Goal: Information Seeking & Learning: Learn about a topic

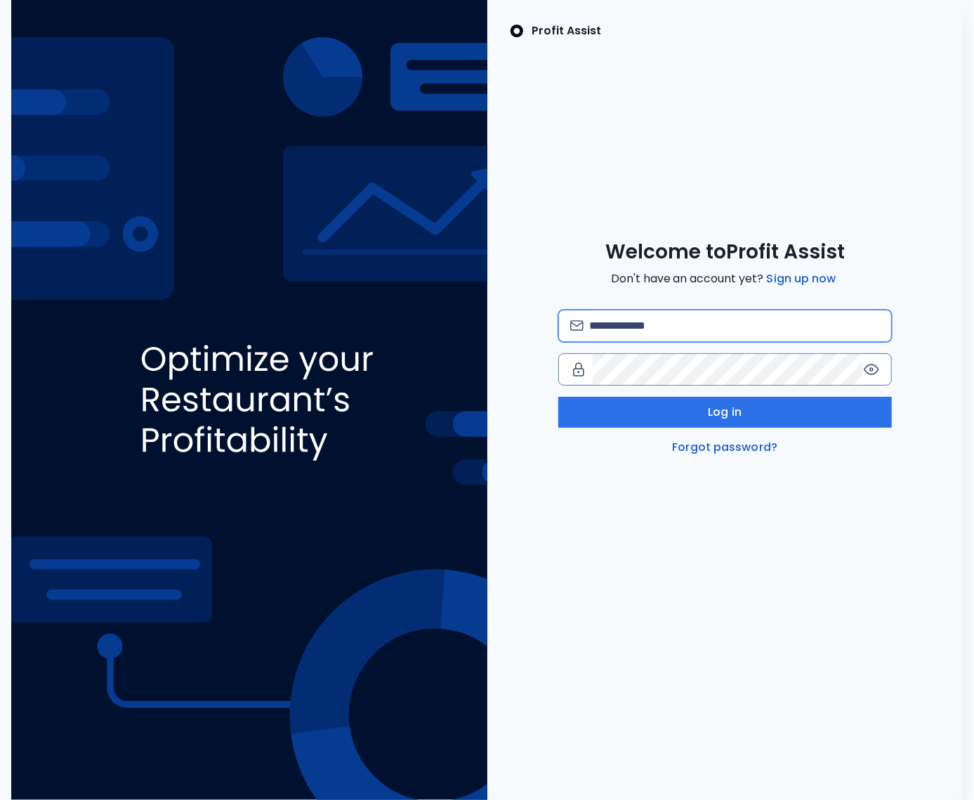
click at [646, 331] on input "email" at bounding box center [734, 325] width 291 height 31
type input "**********"
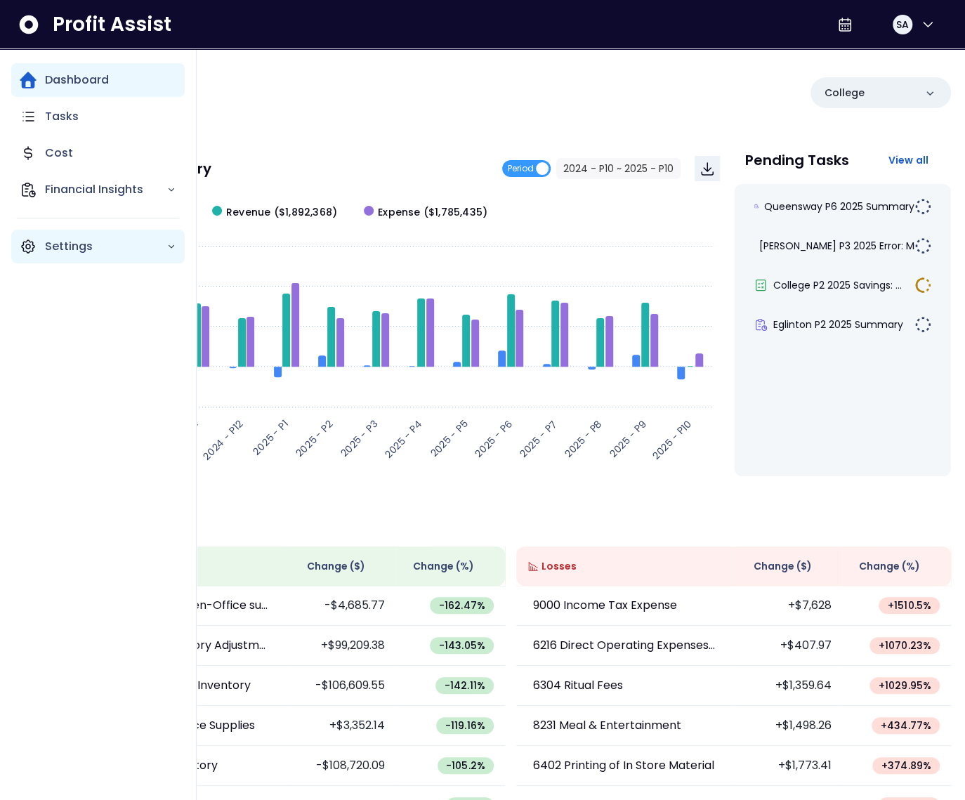
click at [27, 253] on icon "Main navigation" at bounding box center [28, 246] width 17 height 17
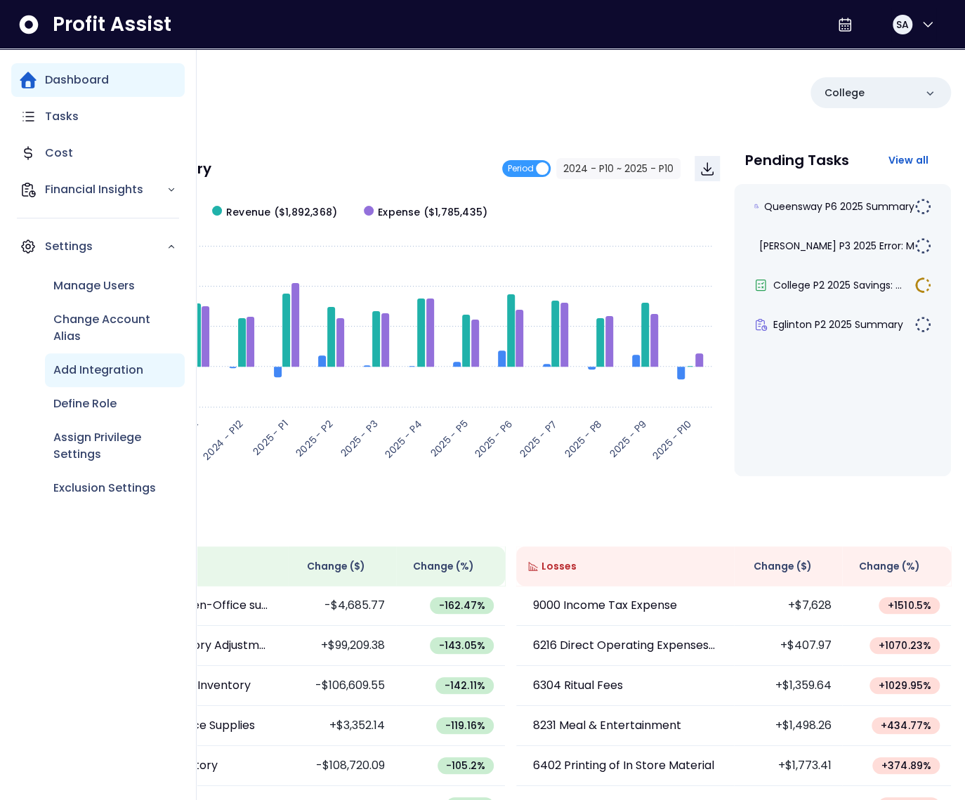
click at [100, 364] on p "Add Integration" at bounding box center [98, 370] width 90 height 17
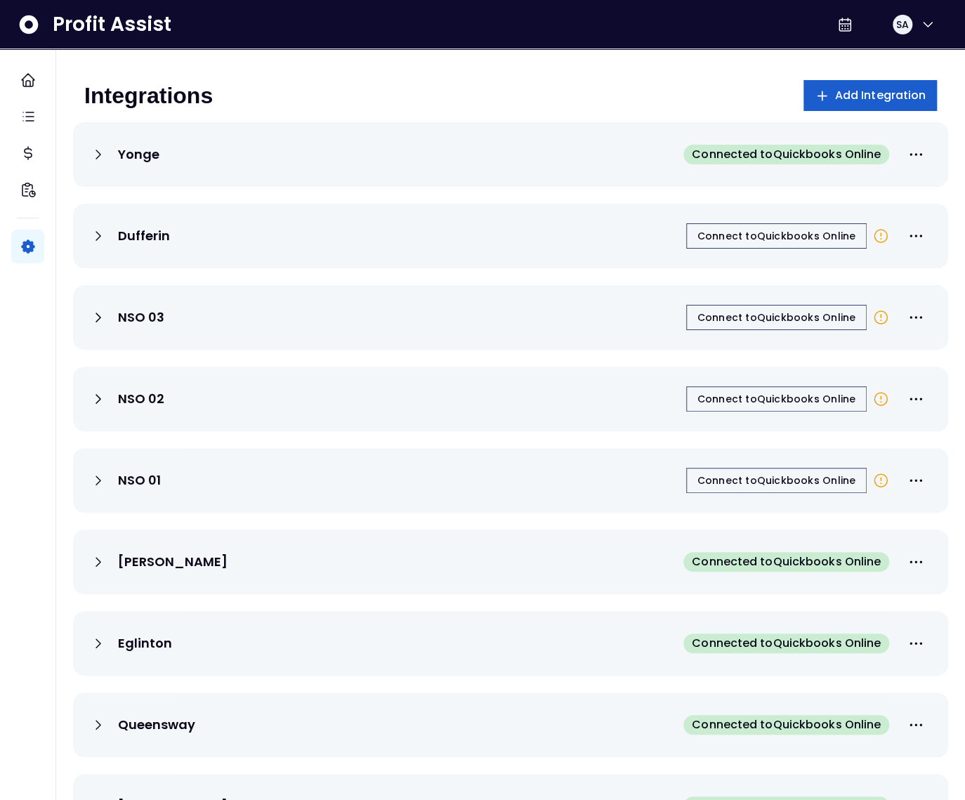
click at [854, 104] on button "Add Integration" at bounding box center [870, 95] width 134 height 31
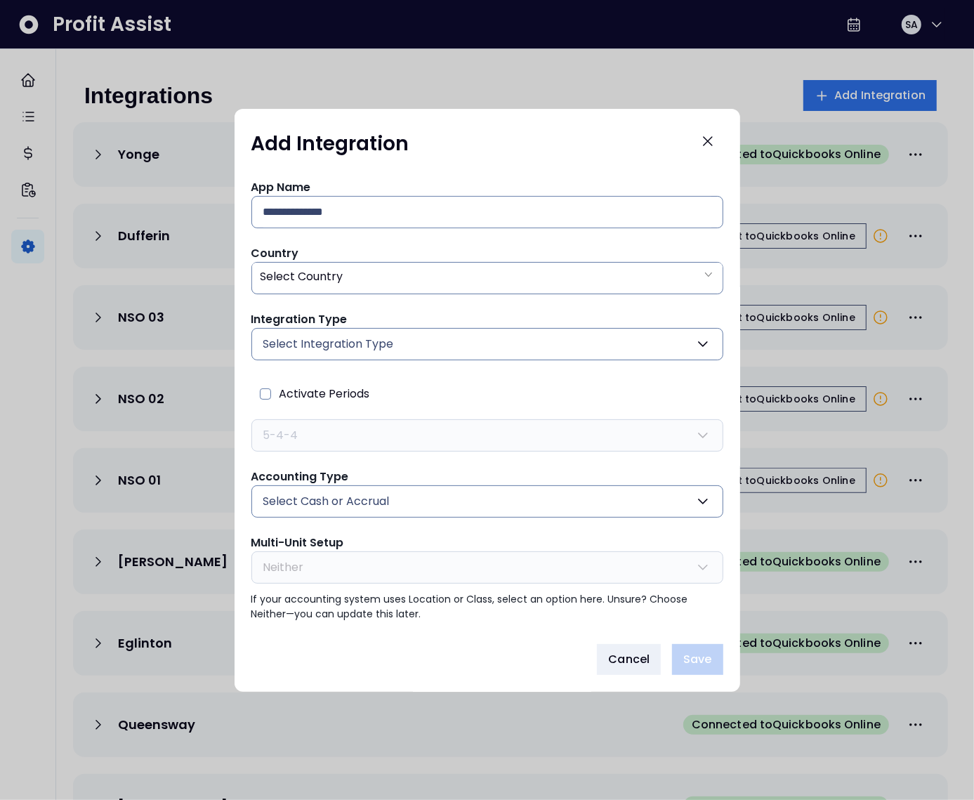
click at [324, 347] on span "Select Integration Type" at bounding box center [328, 344] width 131 height 17
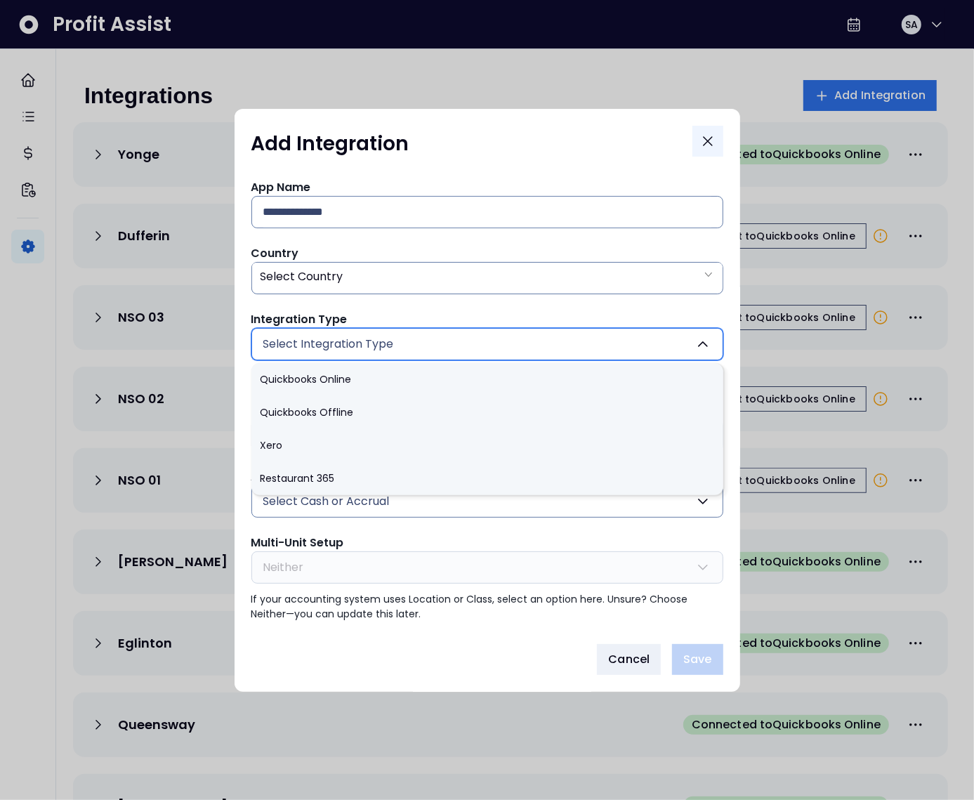
click at [712, 144] on icon "Close" at bounding box center [707, 141] width 17 height 17
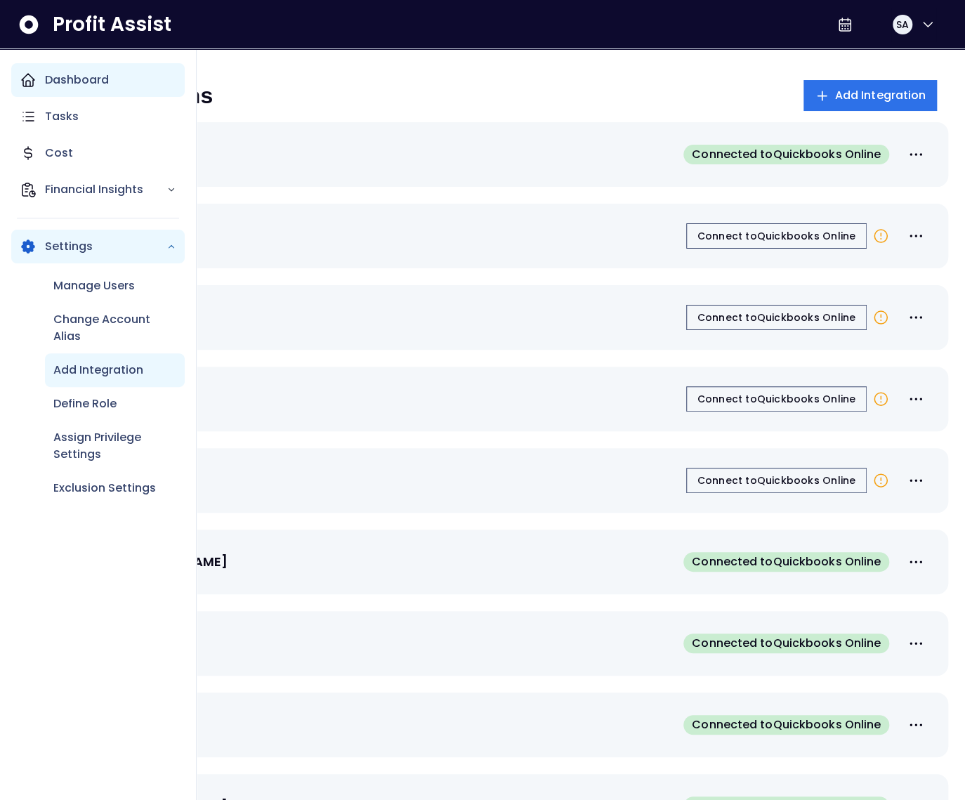
click at [45, 85] on p "Dashboard" at bounding box center [77, 80] width 64 height 17
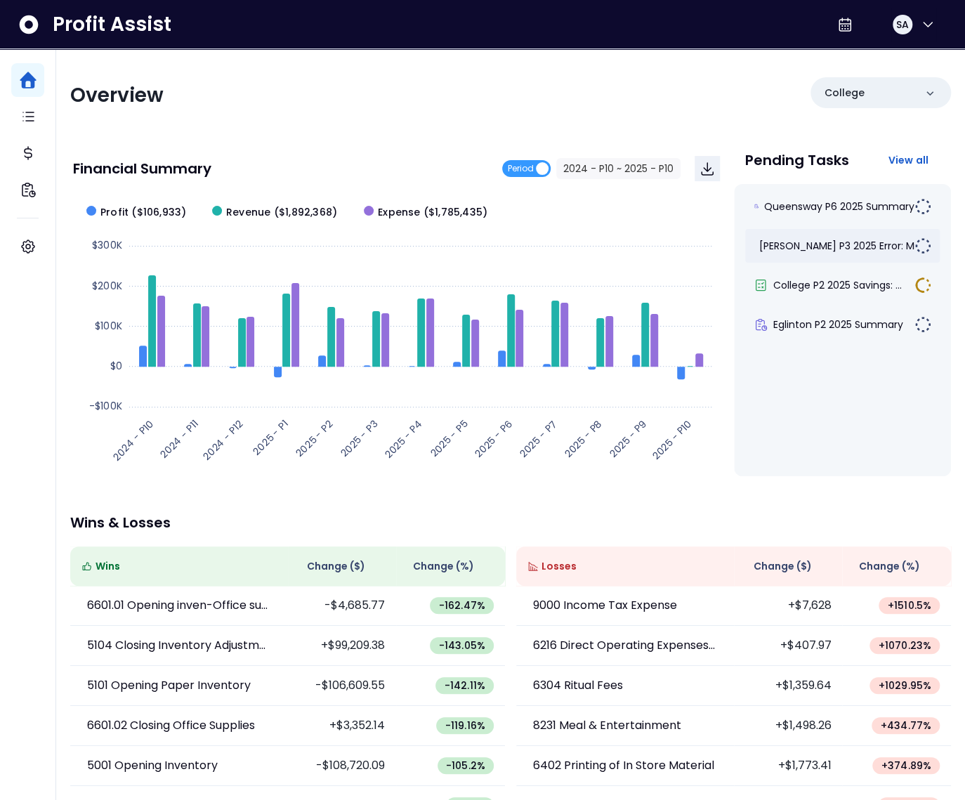
click at [779, 256] on div "[PERSON_NAME] P3 2025 Error: Mis..." at bounding box center [842, 246] width 195 height 34
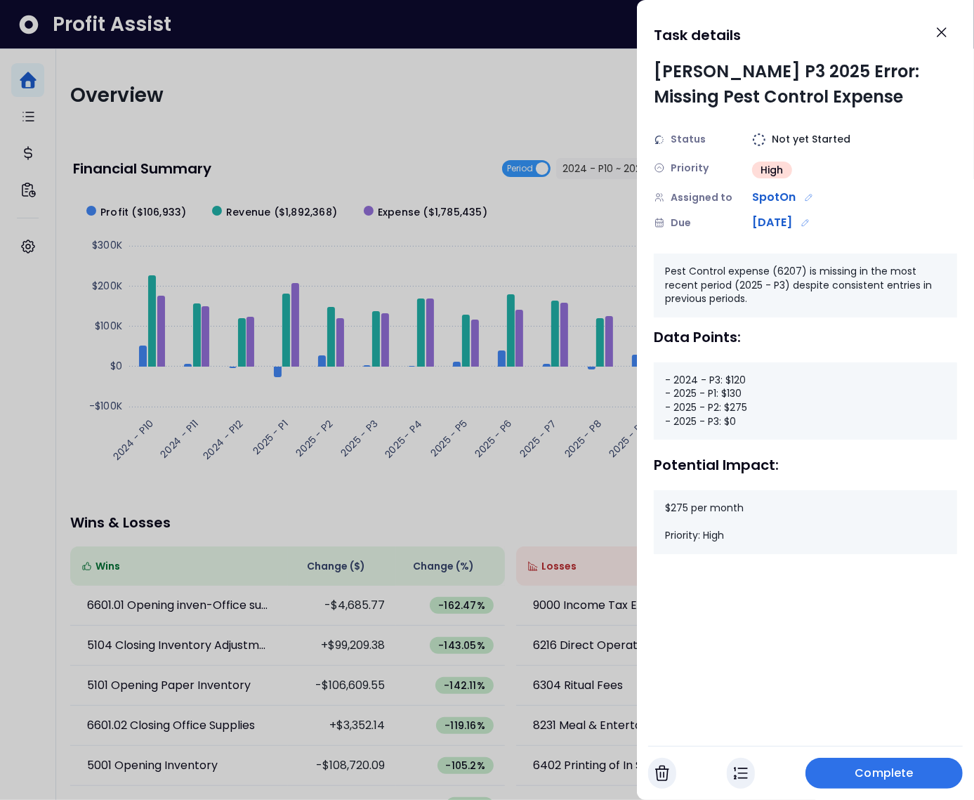
click at [449, 177] on div at bounding box center [487, 400] width 974 height 800
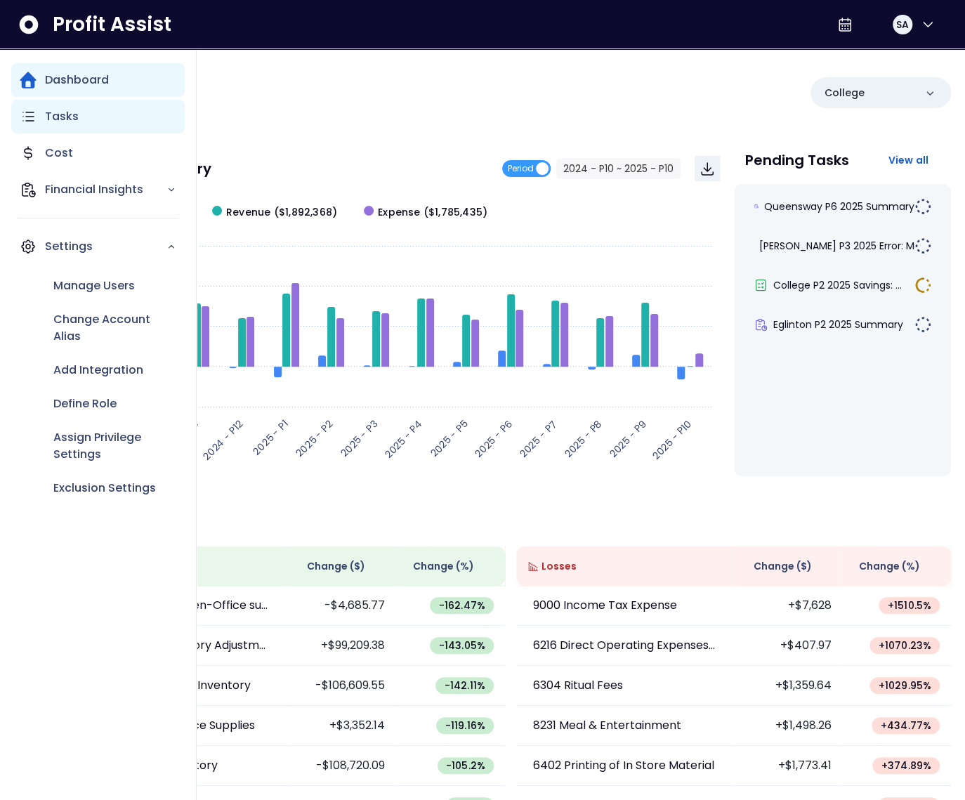
click at [44, 125] on div "Tasks" at bounding box center [97, 117] width 173 height 34
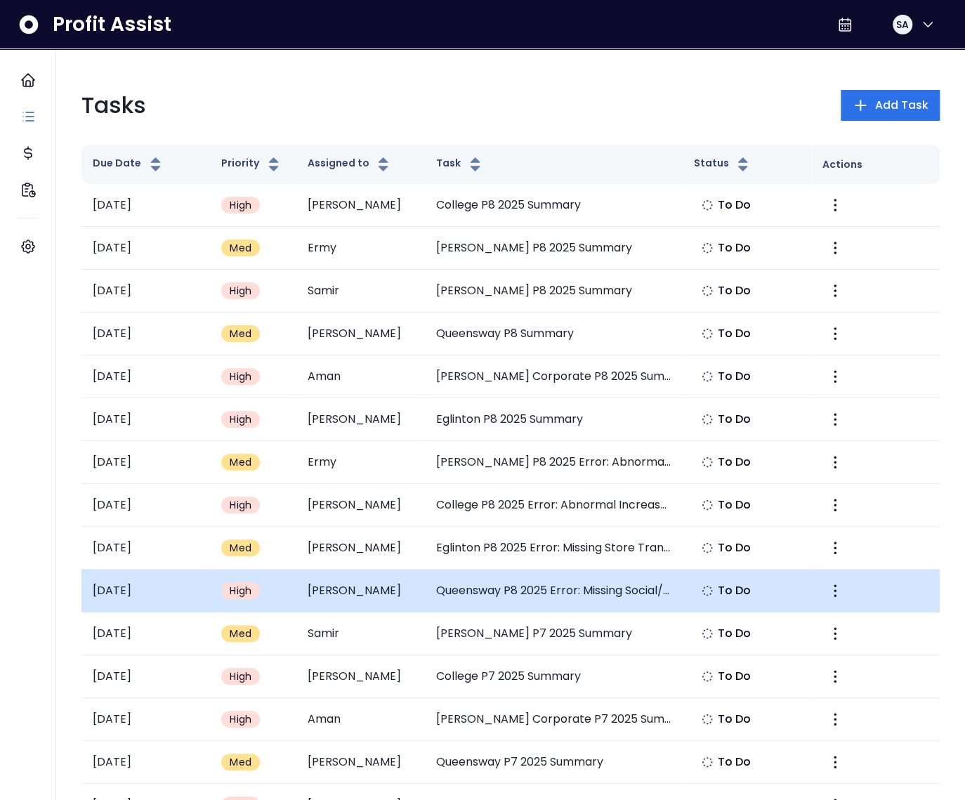
click at [520, 583] on td "Queensway P8 2025 Error: Missing Social/Electronic Media Expense" at bounding box center [554, 590] width 258 height 43
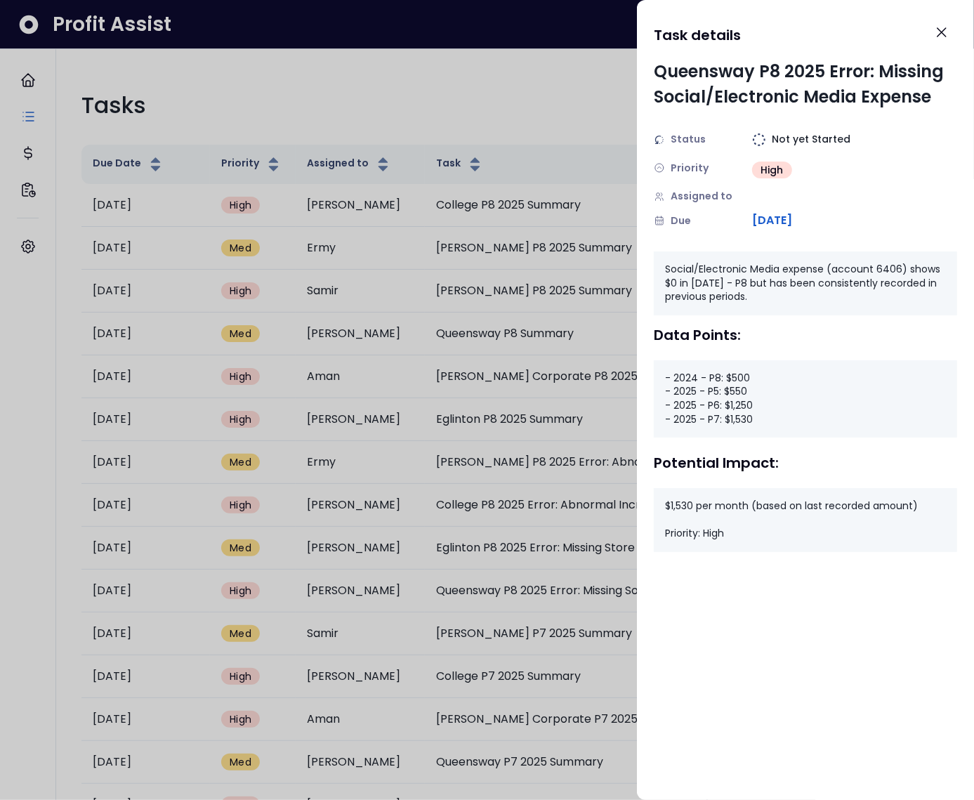
click at [575, 110] on div at bounding box center [487, 400] width 974 height 800
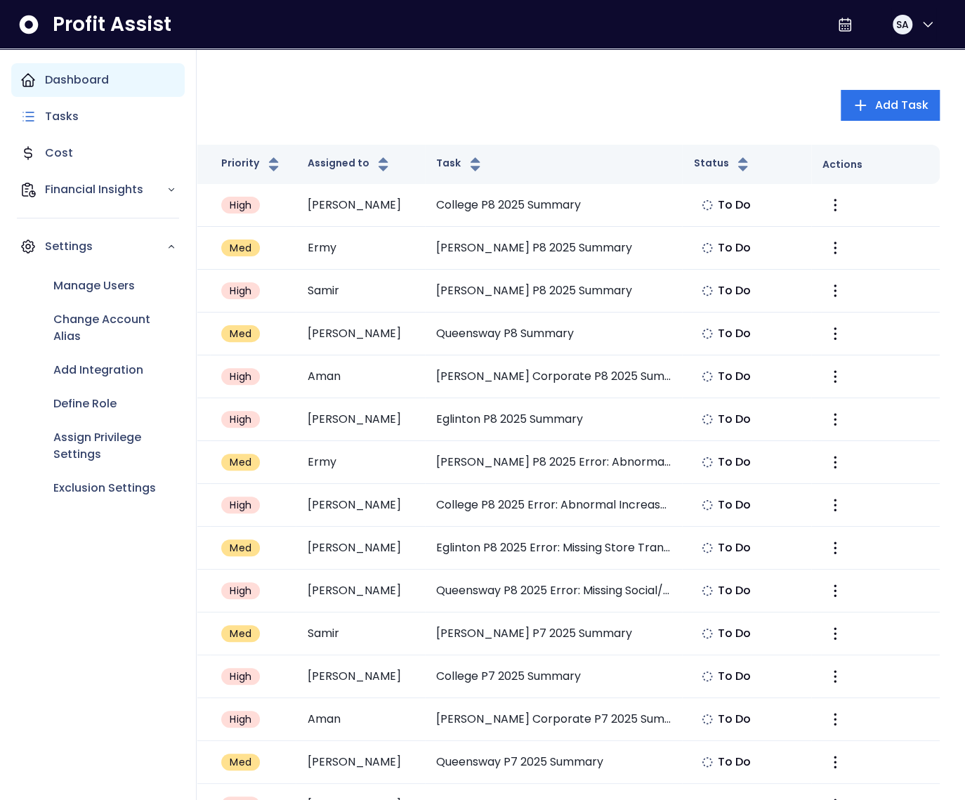
click at [44, 86] on div "Dashboard" at bounding box center [97, 80] width 173 height 34
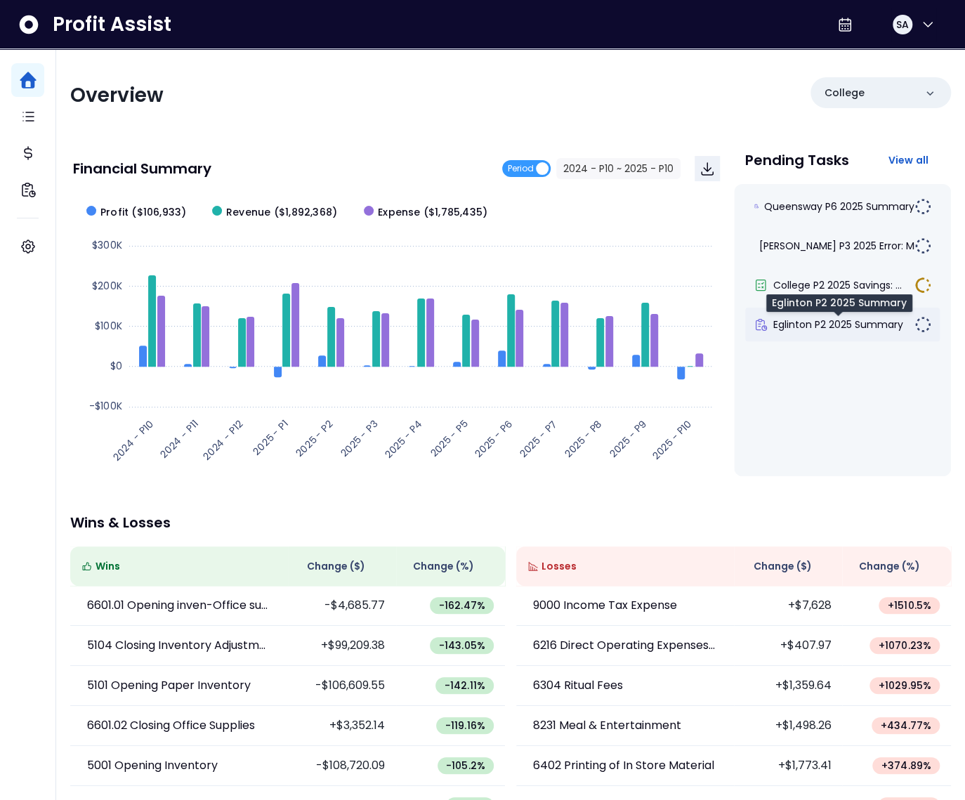
click at [828, 325] on span "Eglinton P2 2025 Summary" at bounding box center [838, 324] width 130 height 14
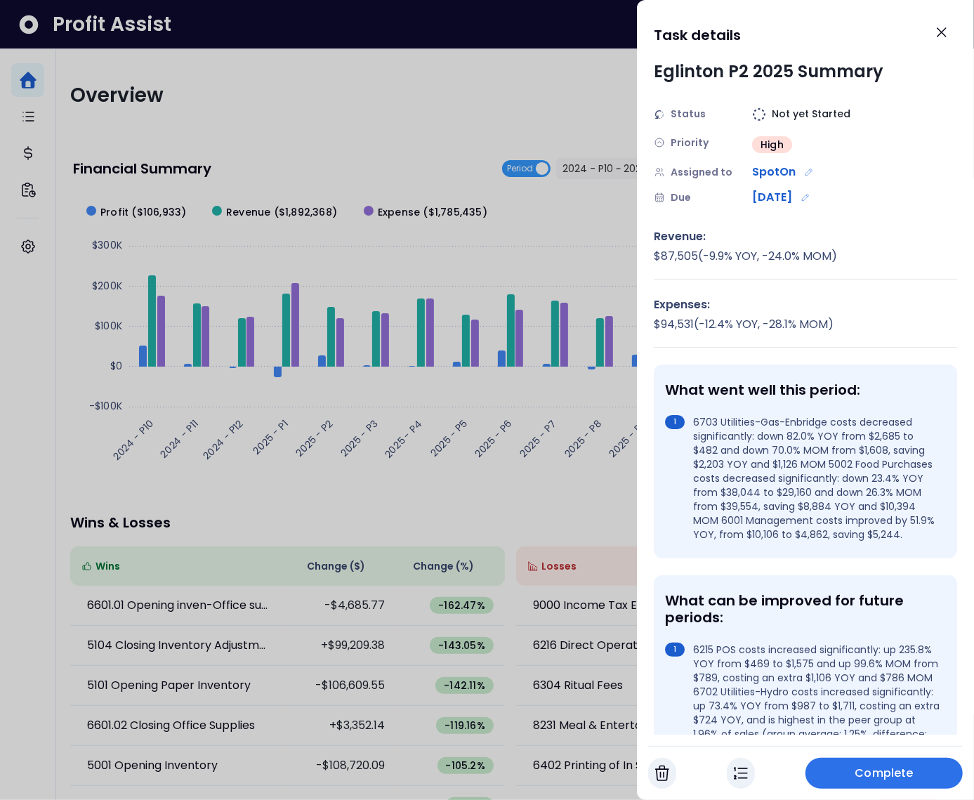
click at [587, 136] on div at bounding box center [487, 400] width 974 height 800
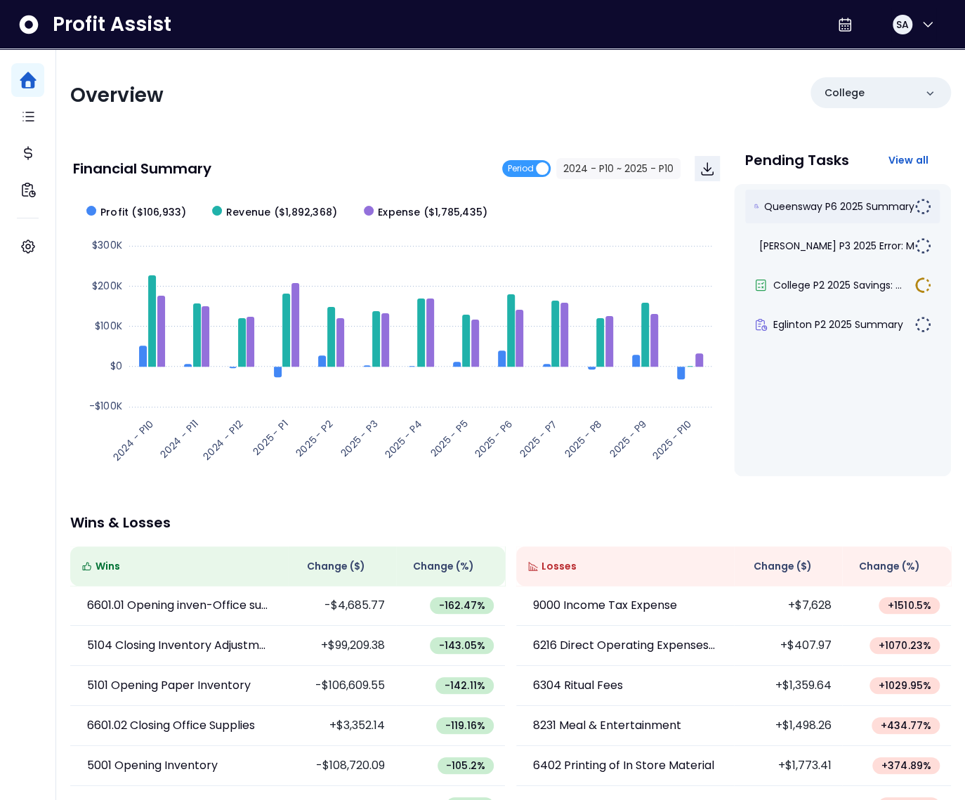
click at [795, 197] on div "Queensway P6 2025 Summary" at bounding box center [842, 207] width 195 height 34
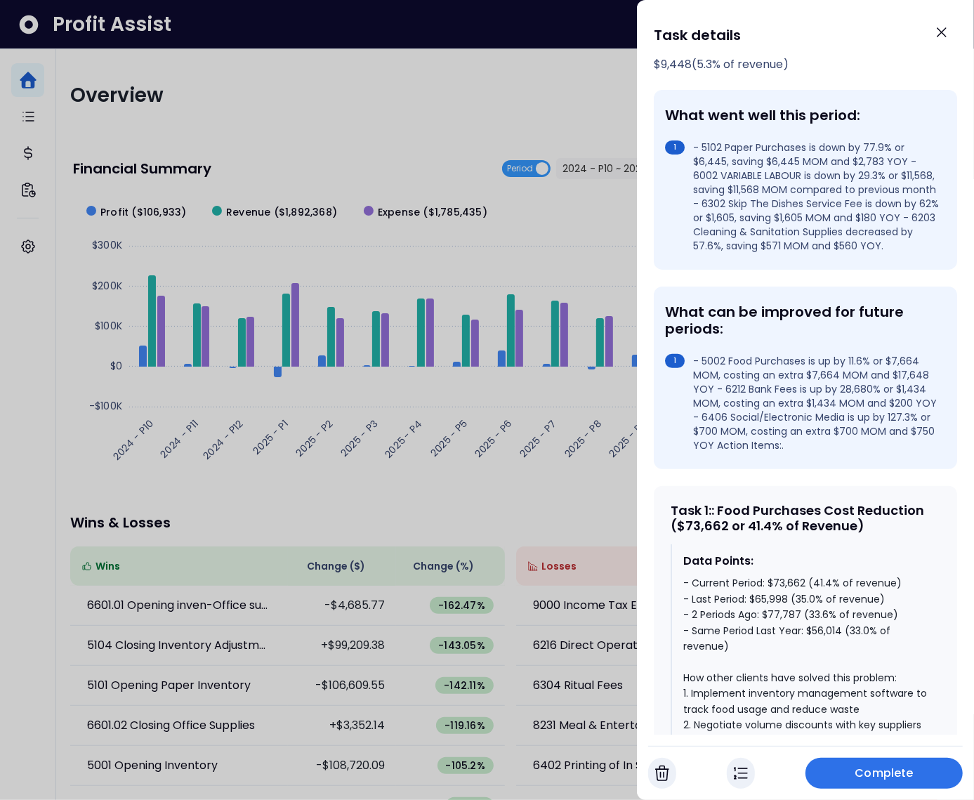
scroll to position [458, 0]
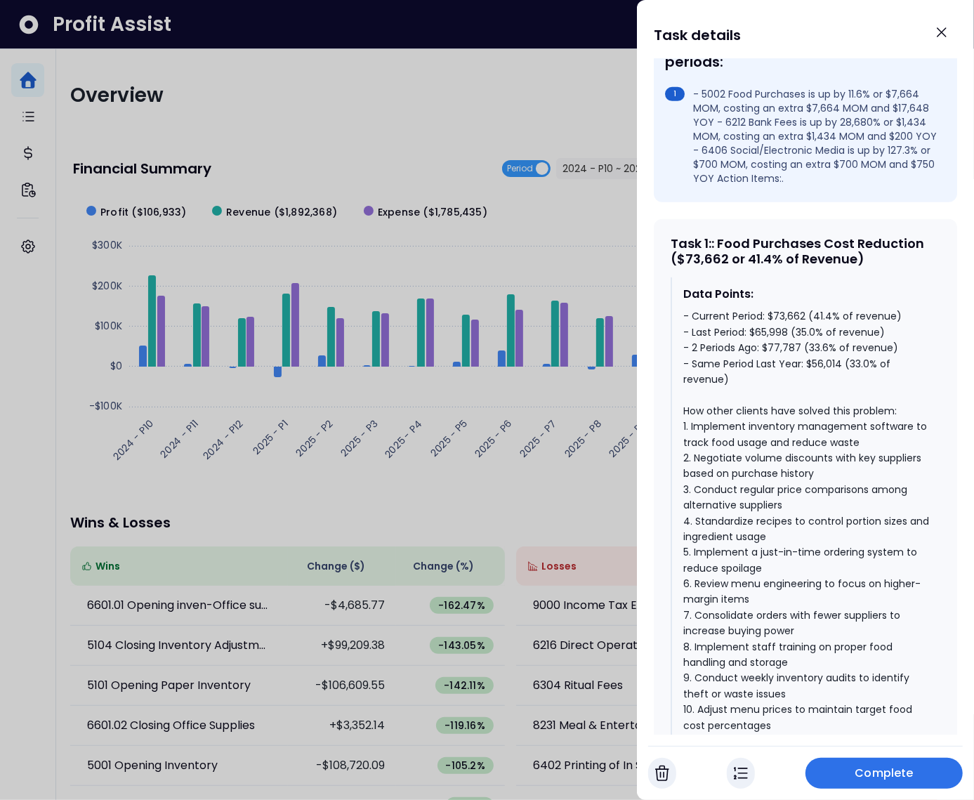
click at [814, 362] on div "- Current Period: $73,662 (41.4% of revenue) - Last Period: $65,998 (35.0% of r…" at bounding box center [806, 520] width 246 height 425
click at [854, 378] on div "- Current Period: $73,662 (41.4% of revenue) - Last Period: $65,998 (35.0% of r…" at bounding box center [806, 520] width 246 height 425
click at [810, 364] on div "- Current Period: $73,662 (41.4% of revenue) - Last Period: $65,998 (35.0% of r…" at bounding box center [806, 520] width 246 height 425
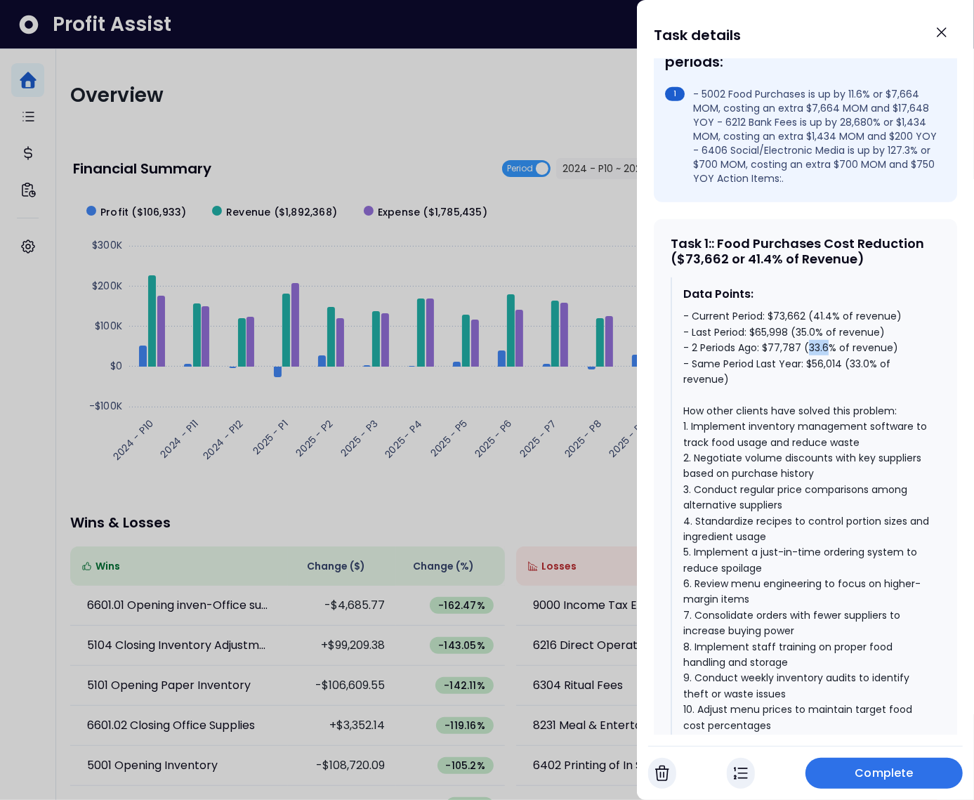
click at [810, 364] on div "- Current Period: $73,662 (41.4% of revenue) - Last Period: $65,998 (35.0% of r…" at bounding box center [806, 520] width 246 height 425
click at [802, 347] on div "- Current Period: $73,662 (41.4% of revenue) - Last Period: $65,998 (35.0% of r…" at bounding box center [806, 520] width 246 height 425
click at [817, 328] on div "- Current Period: $73,662 (41.4% of revenue) - Last Period: $65,998 (35.0% of r…" at bounding box center [806, 520] width 246 height 425
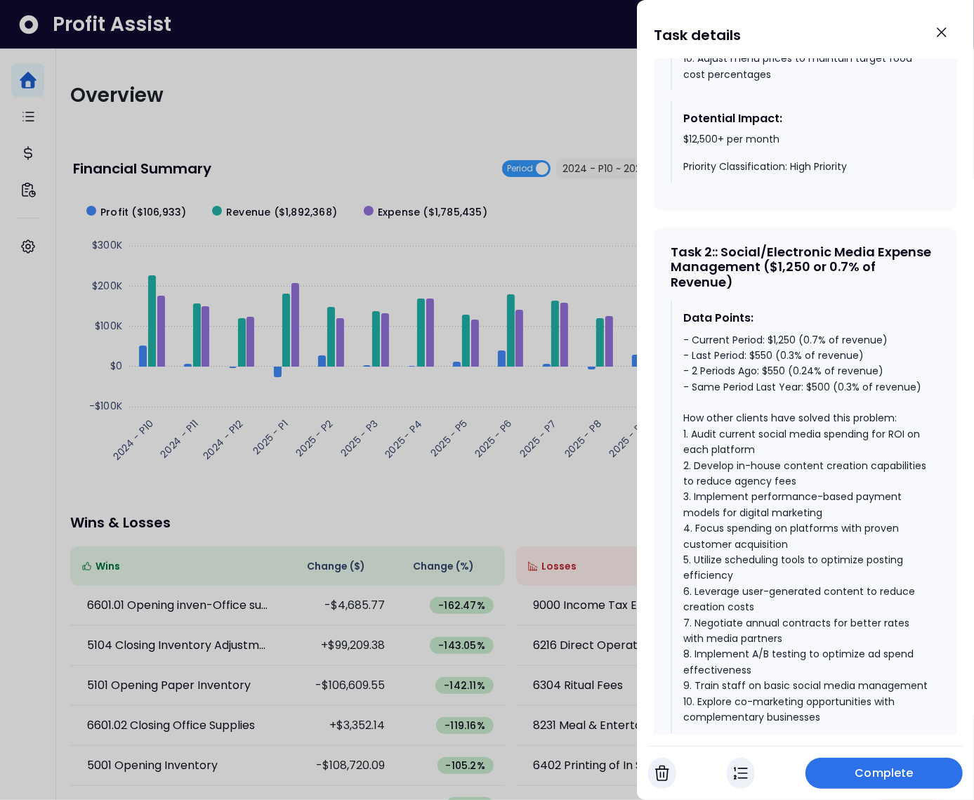
scroll to position [1159, 0]
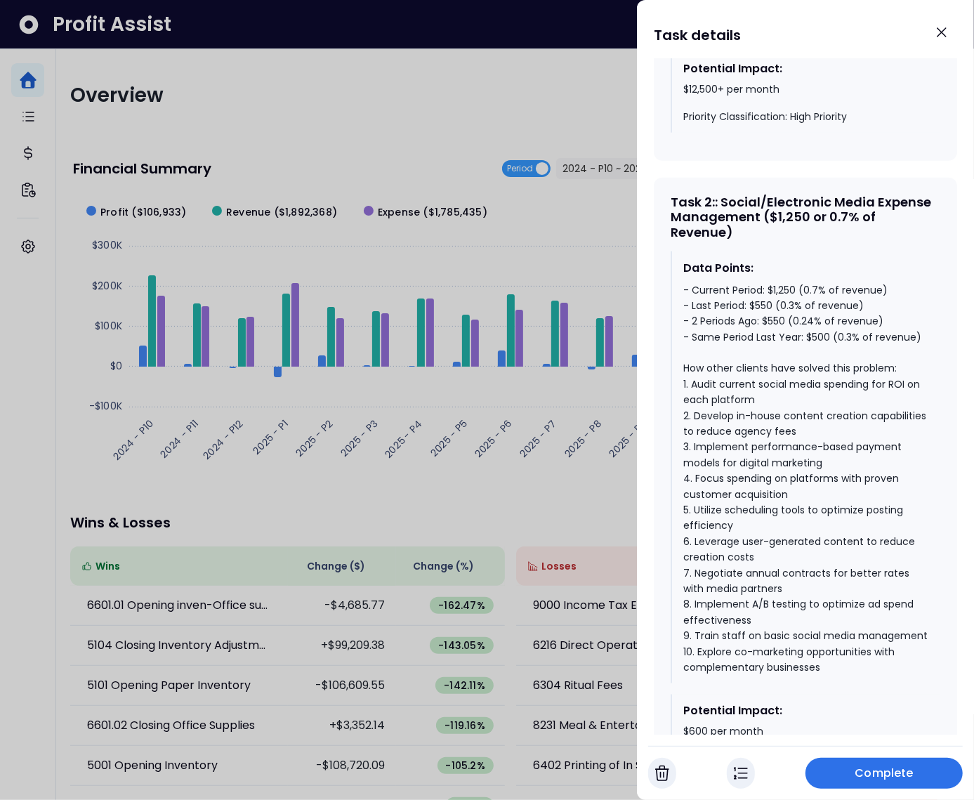
click at [820, 349] on div "- Current Period: $1,250 (0.7% of revenue) - Last Period: $550 (0.3% of revenue…" at bounding box center [806, 478] width 246 height 393
click at [779, 334] on div "- Current Period: $1,250 (0.7% of revenue) - Last Period: $550 (0.3% of revenue…" at bounding box center [806, 478] width 246 height 393
click at [780, 304] on div "- Current Period: $1,250 (0.7% of revenue) - Last Period: $550 (0.3% of revenue…" at bounding box center [806, 478] width 246 height 393
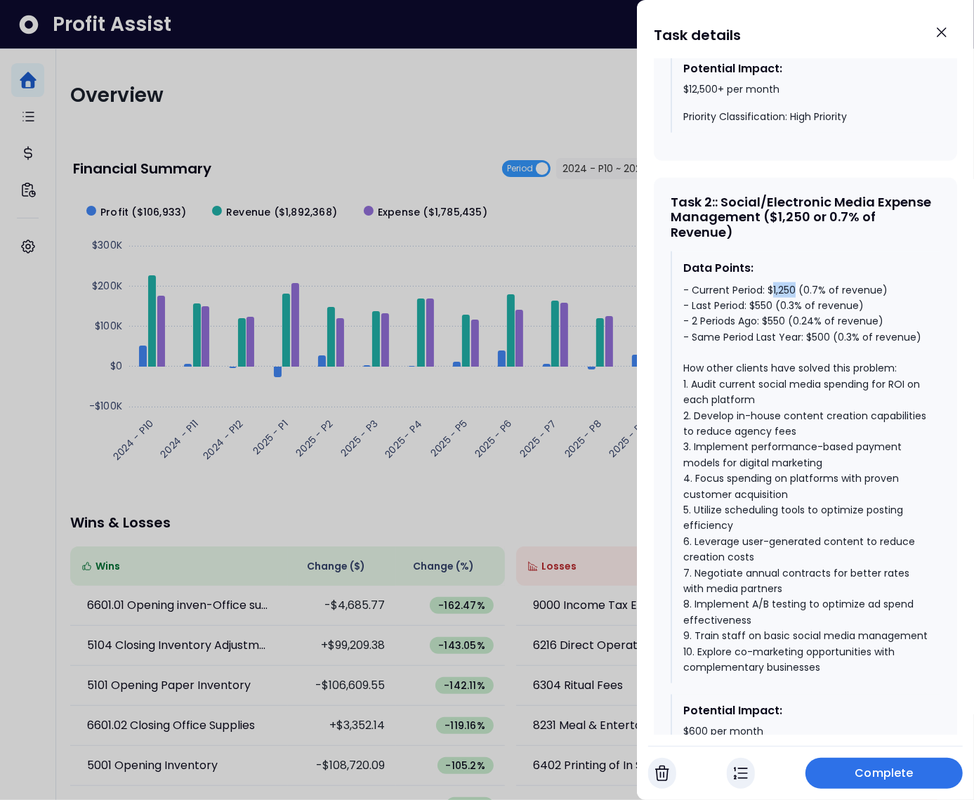
click at [780, 304] on div "- Current Period: $1,250 (0.7% of revenue) - Last Period: $550 (0.3% of revenue…" at bounding box center [806, 478] width 246 height 393
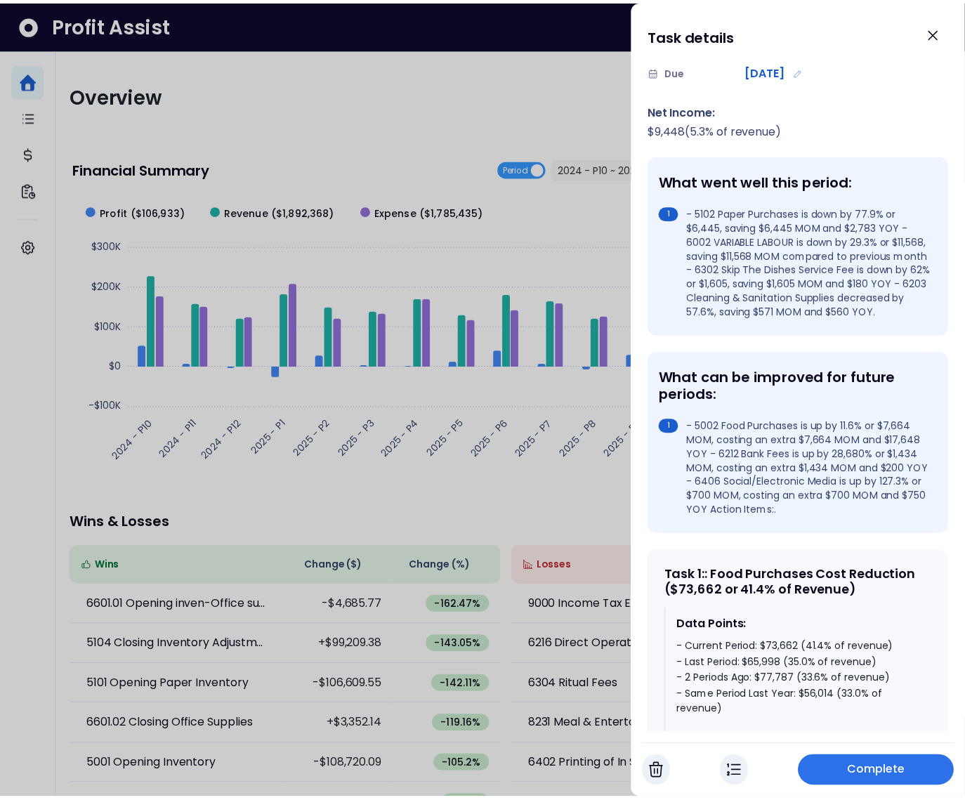
scroll to position [0, 0]
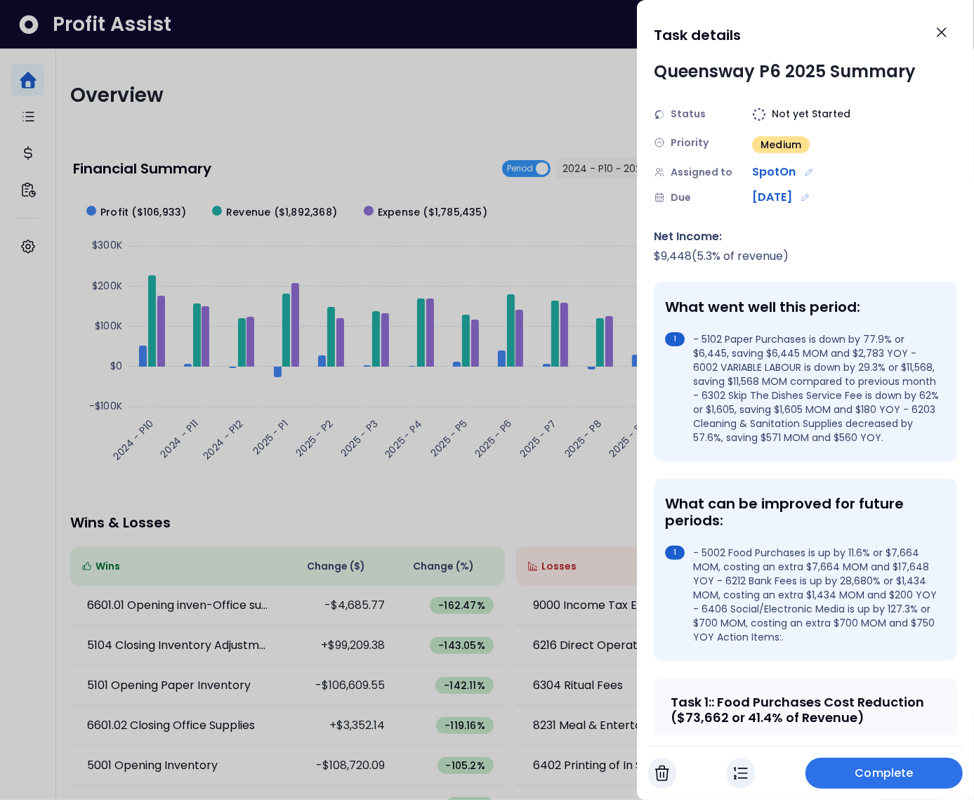
click at [531, 110] on div at bounding box center [487, 400] width 974 height 800
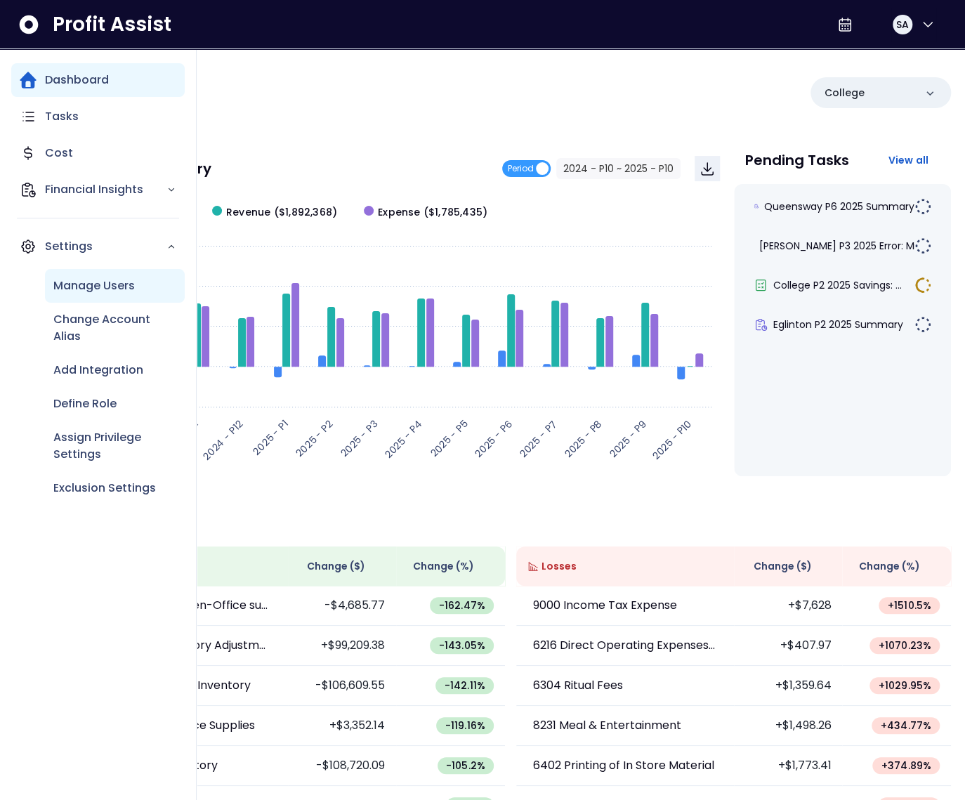
click at [78, 289] on p "Manage Users" at bounding box center [93, 285] width 81 height 17
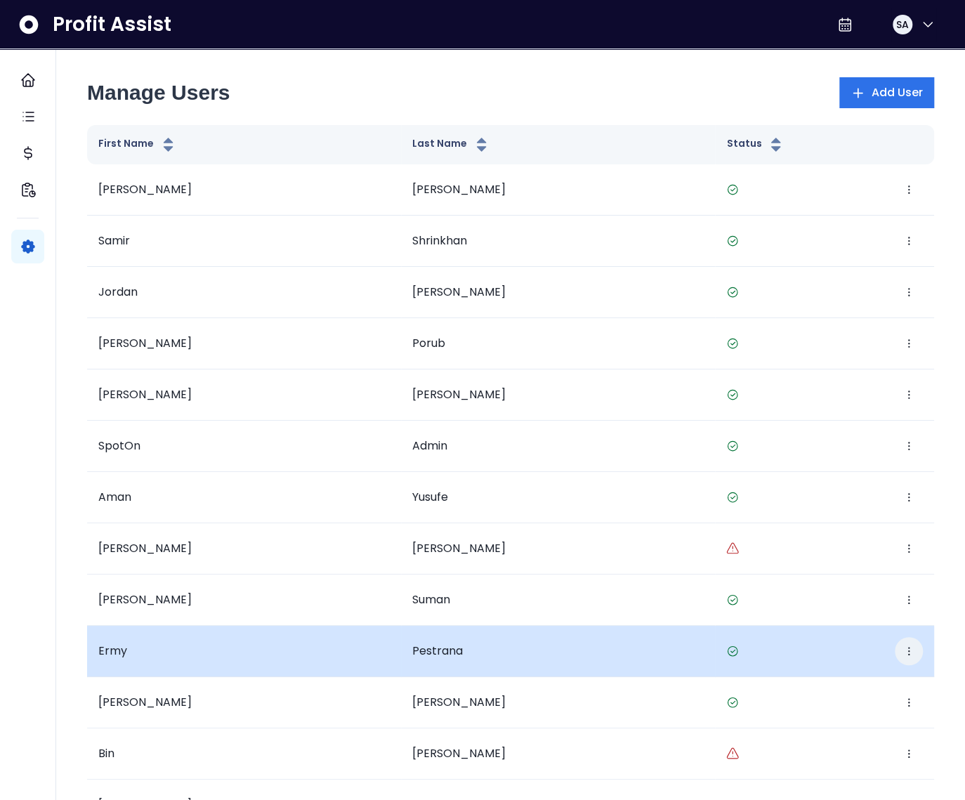
click at [906, 652] on icon "button" at bounding box center [908, 650] width 11 height 11
click at [807, 692] on button "Edit" at bounding box center [844, 693] width 156 height 34
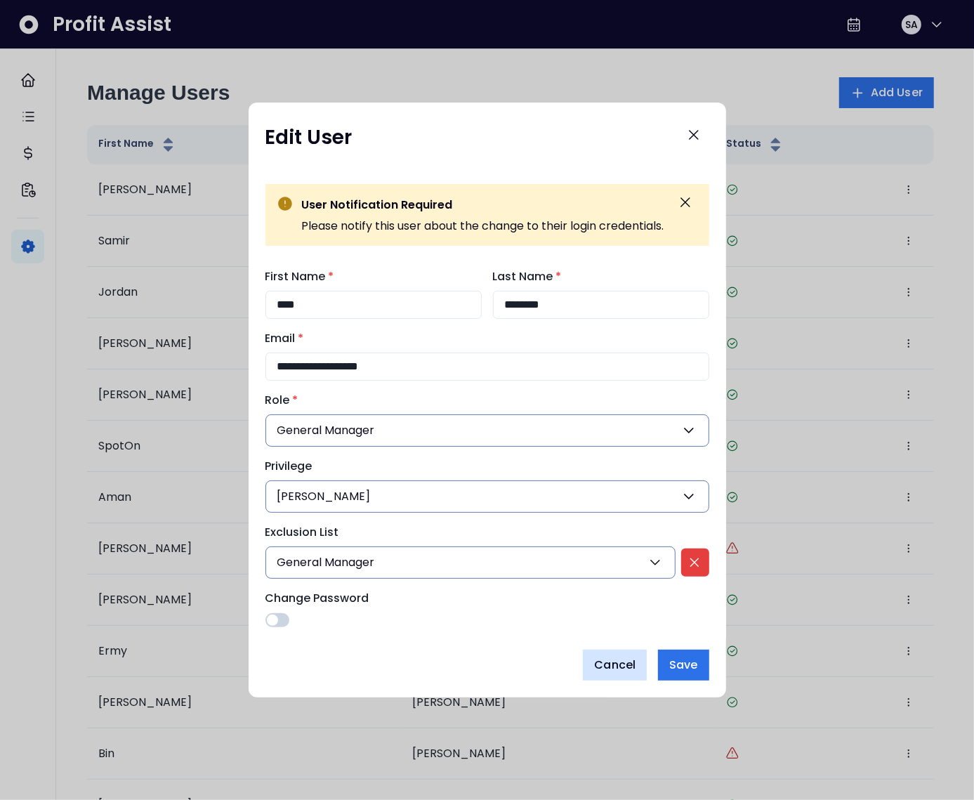
click at [630, 662] on span "Cancel" at bounding box center [614, 664] width 41 height 17
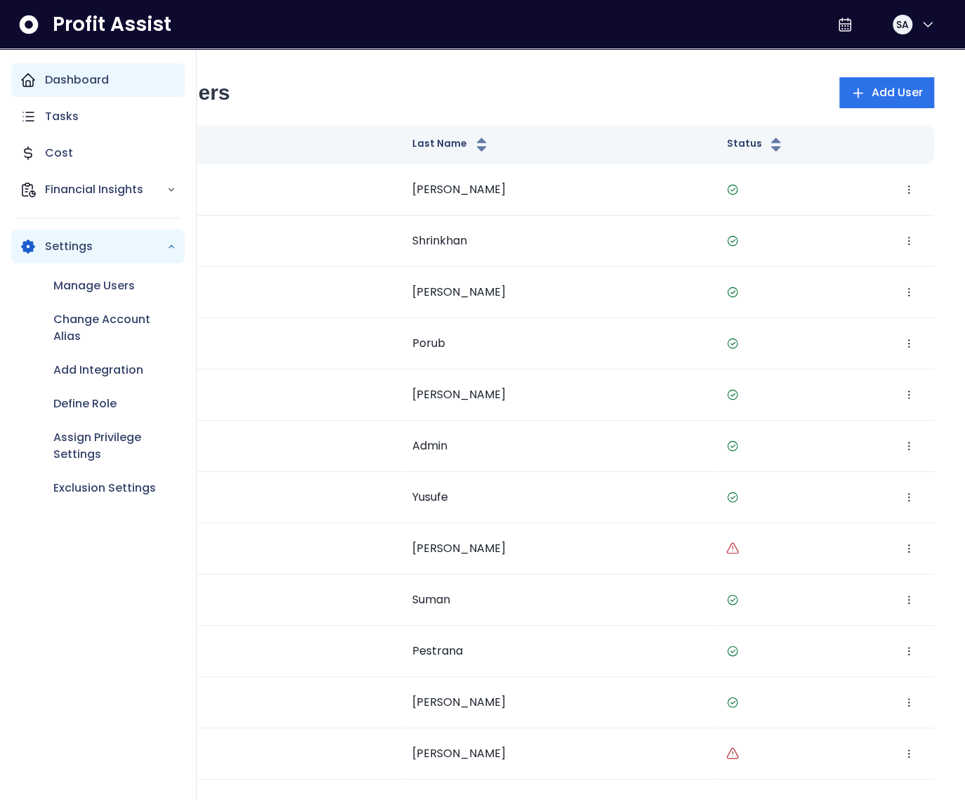
click at [58, 92] on div "Dashboard" at bounding box center [97, 80] width 173 height 34
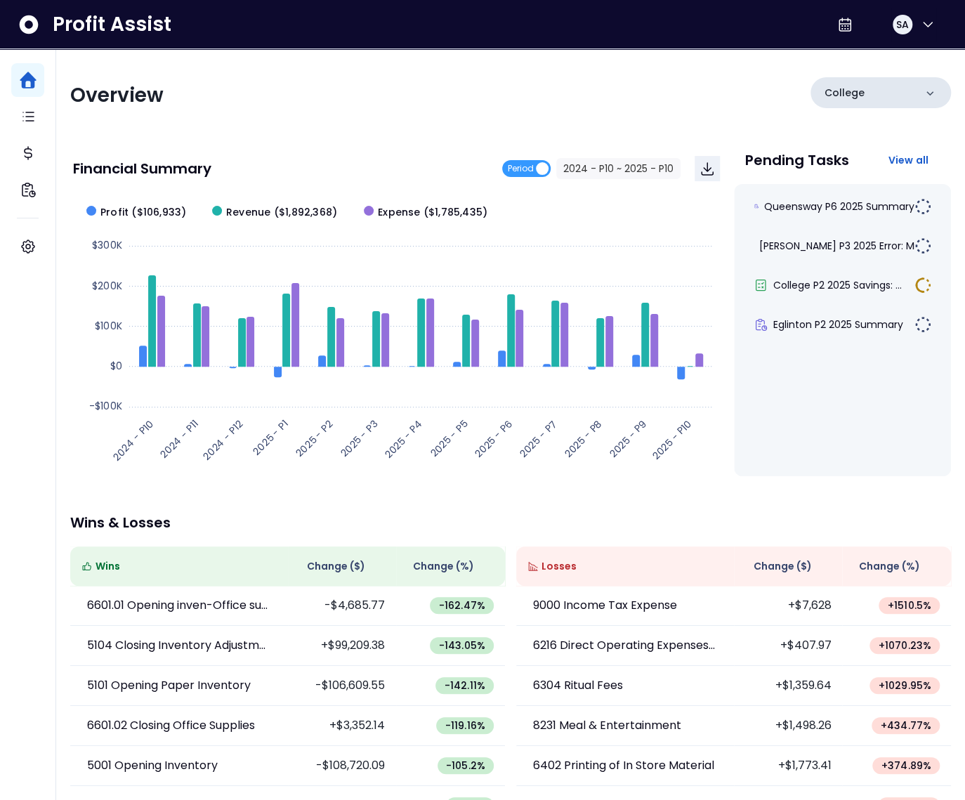
click at [828, 96] on p "College" at bounding box center [844, 93] width 40 height 15
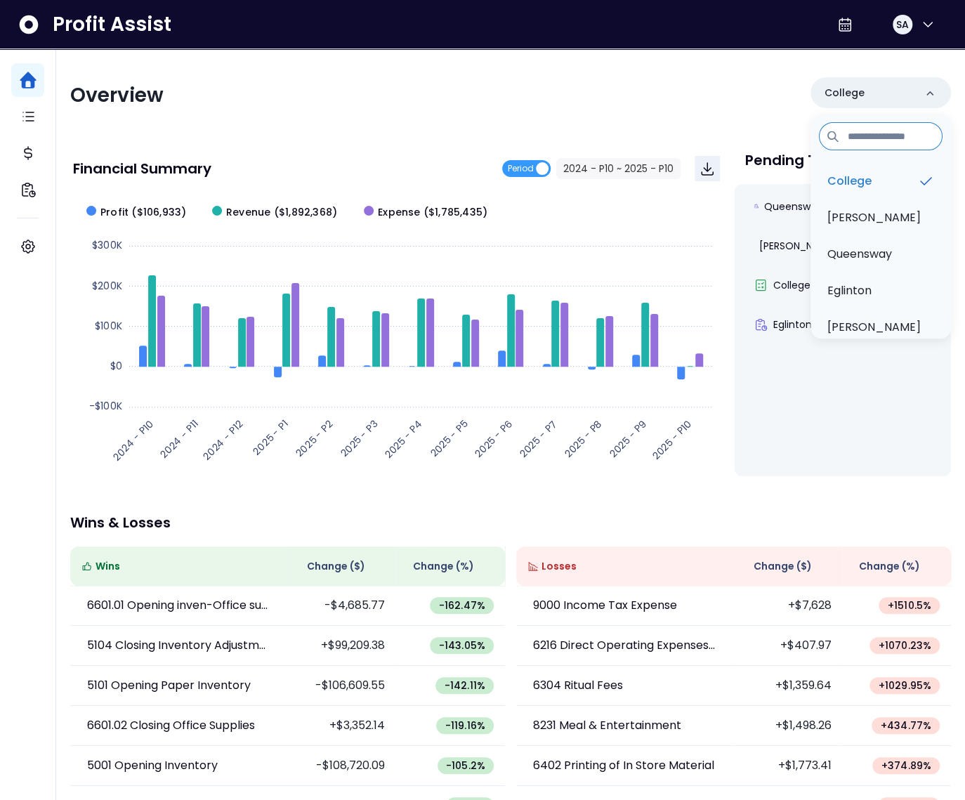
click at [558, 105] on div "Overview [GEOGRAPHIC_DATA] [GEOGRAPHIC_DATA] [GEOGRAPHIC_DATA] [GEOGRAPHIC_DATA…" at bounding box center [510, 95] width 880 height 37
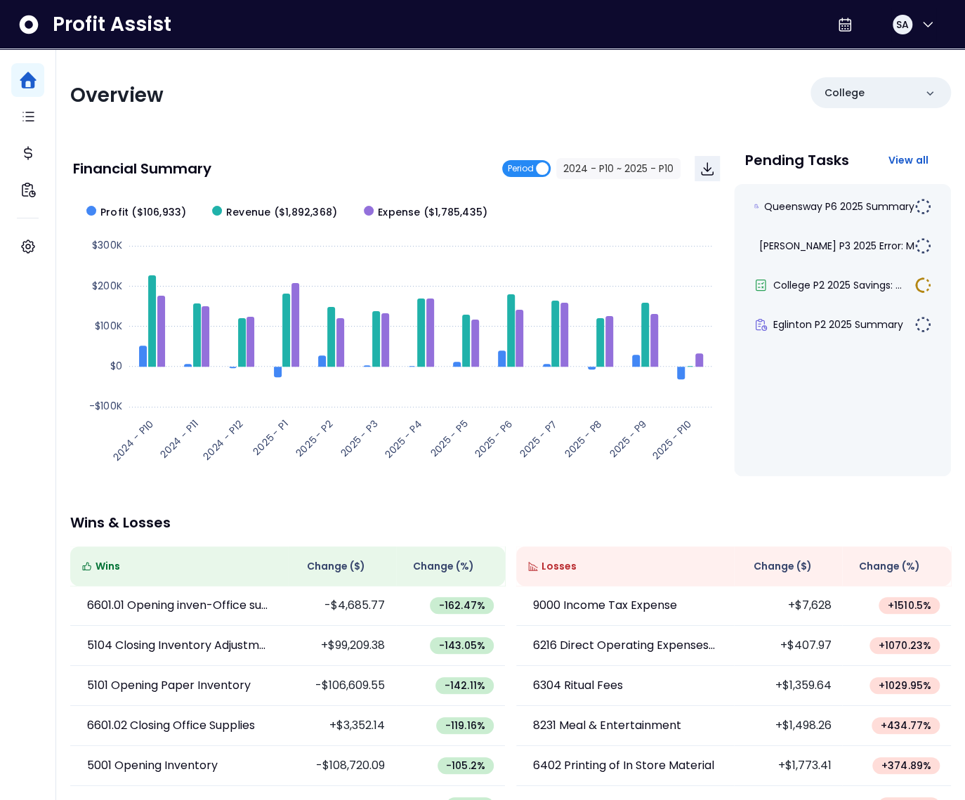
click at [539, 164] on span "Period" at bounding box center [526, 168] width 48 height 17
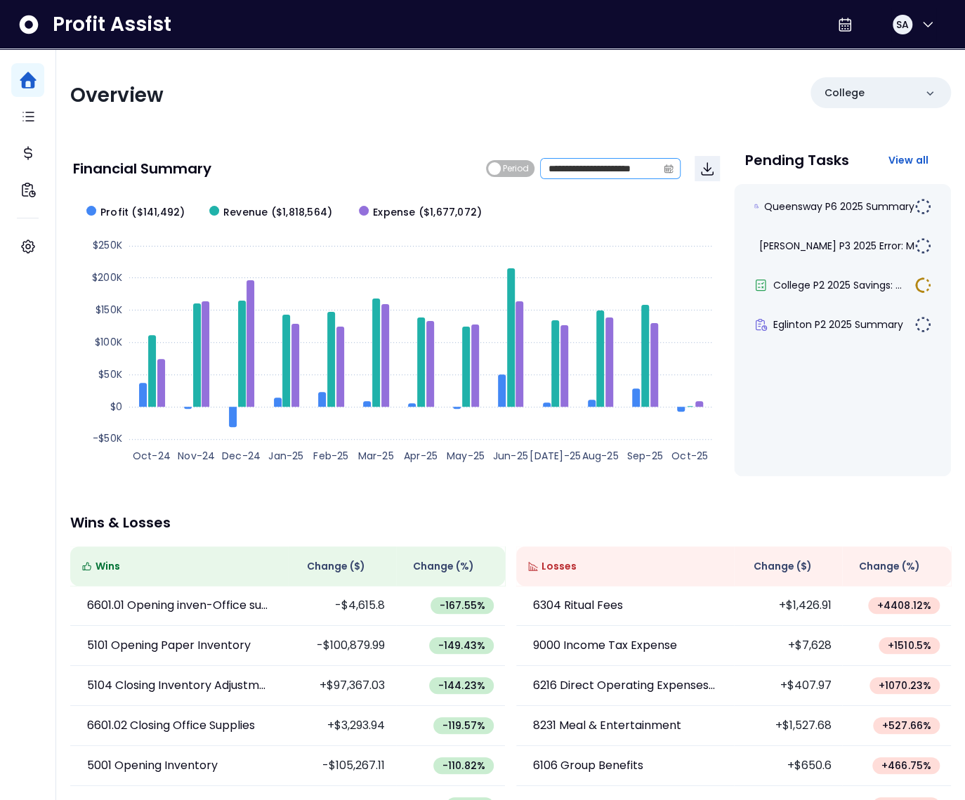
click at [672, 171] on icon "calendar" at bounding box center [669, 168] width 7 height 8
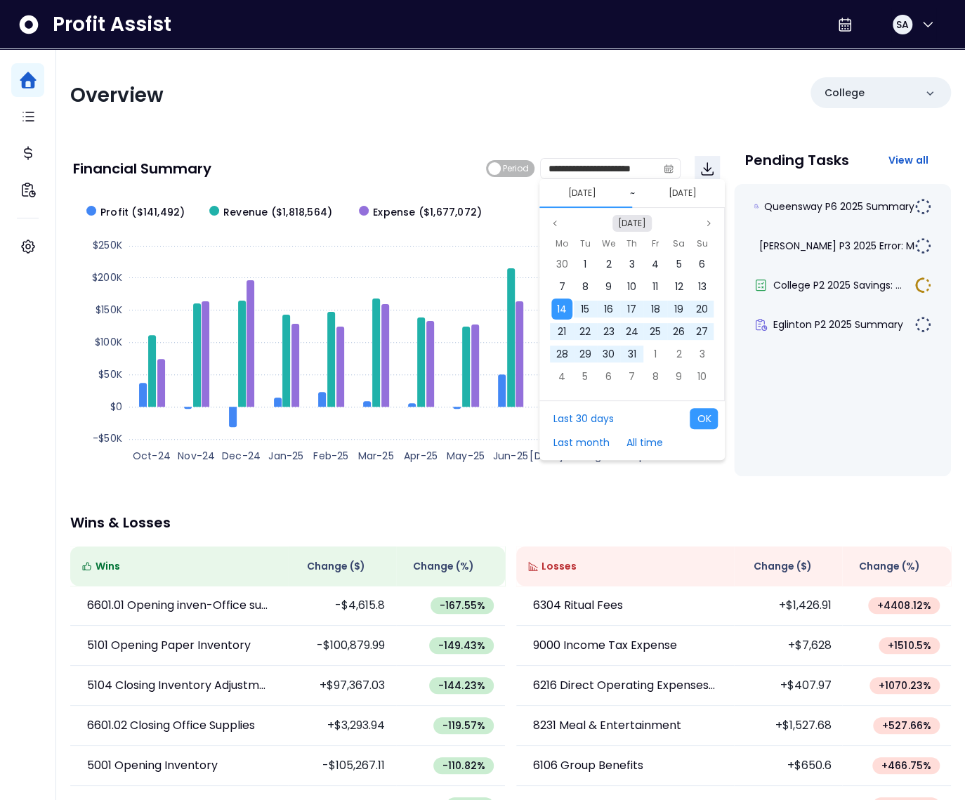
click at [632, 220] on button "[DATE]" at bounding box center [631, 223] width 39 height 17
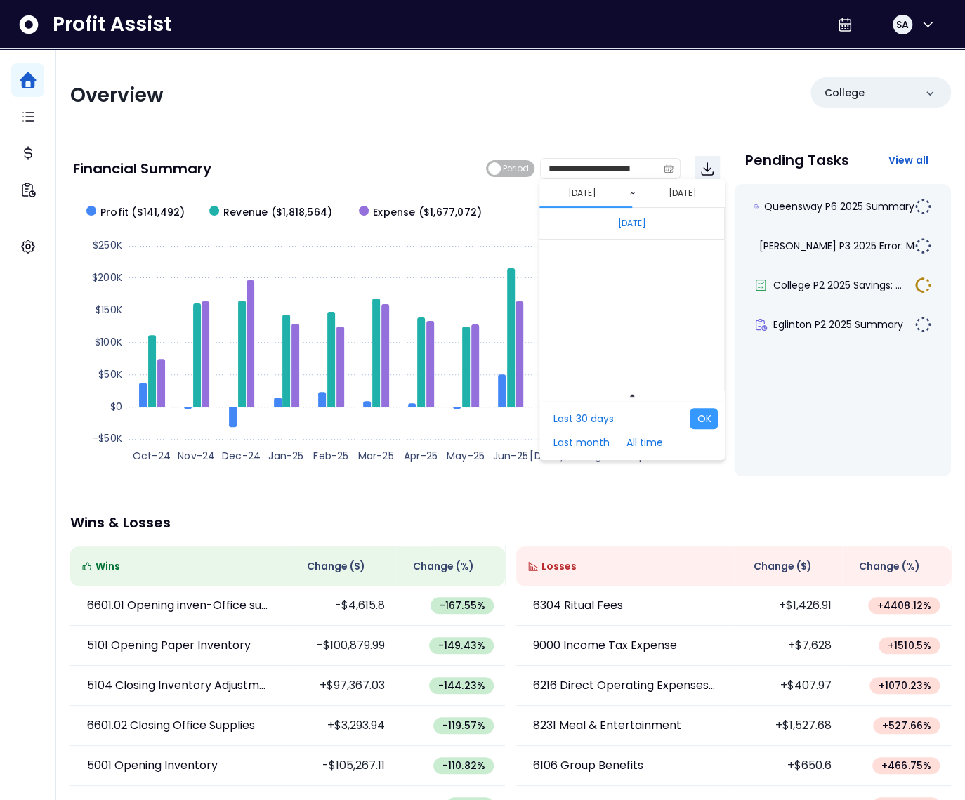
scroll to position [9401, 0]
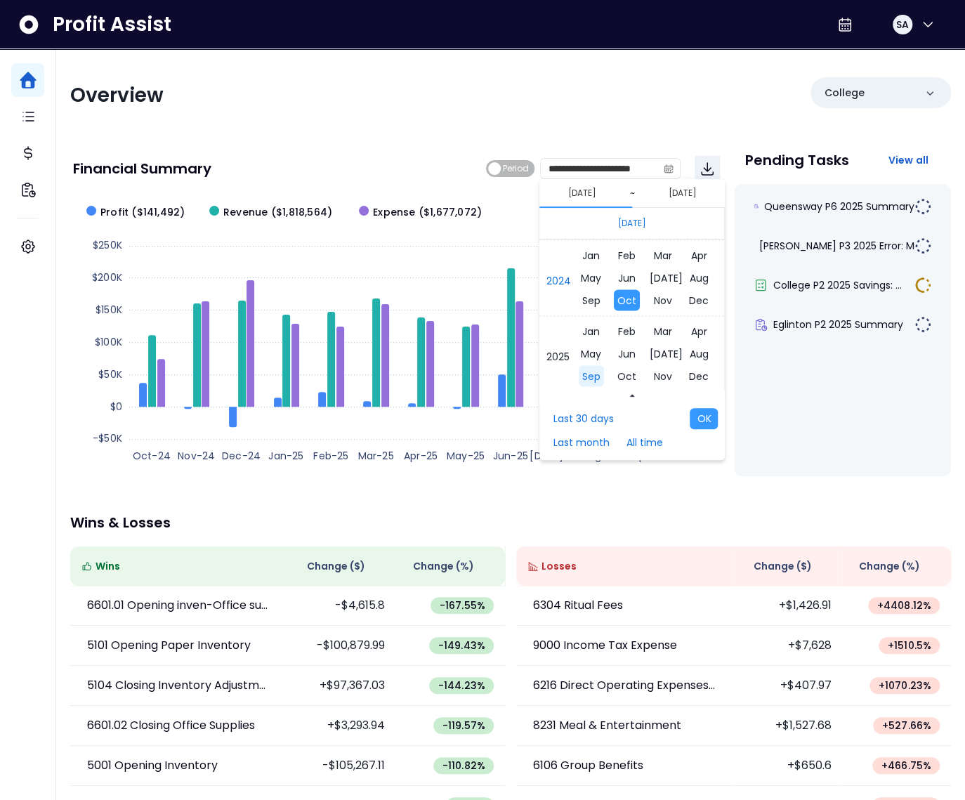
click at [590, 374] on span "Sep" at bounding box center [590, 375] width 25 height 21
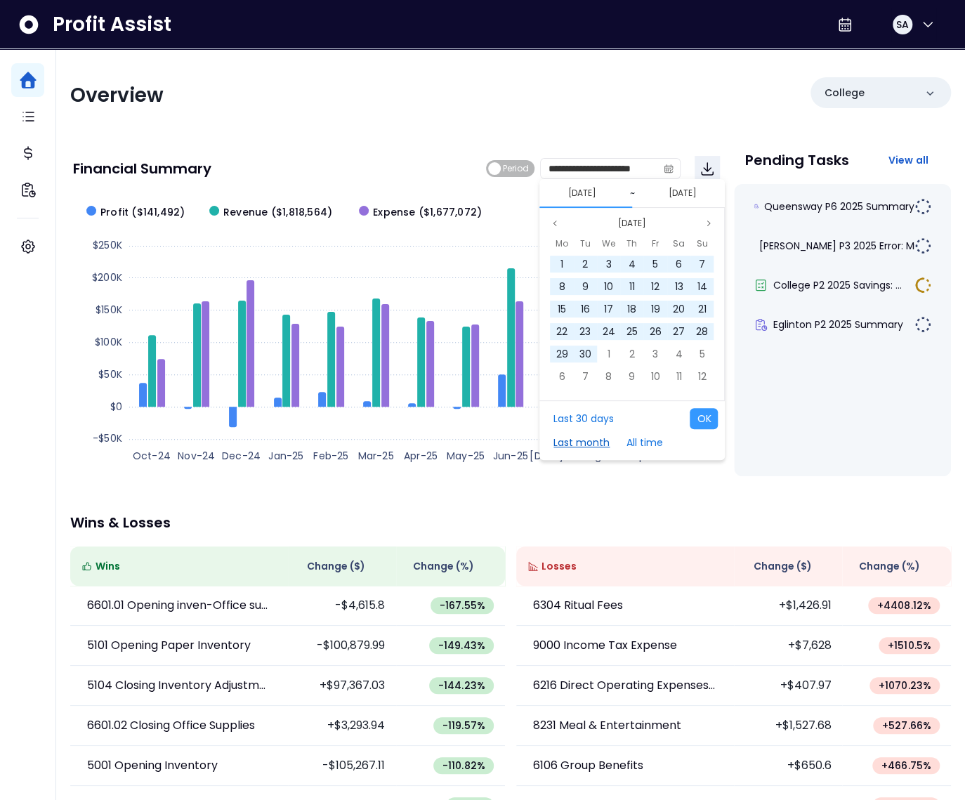
click at [583, 437] on button "Last month" at bounding box center [581, 442] width 70 height 21
click at [701, 423] on button "OK" at bounding box center [703, 418] width 28 height 21
type input "**********"
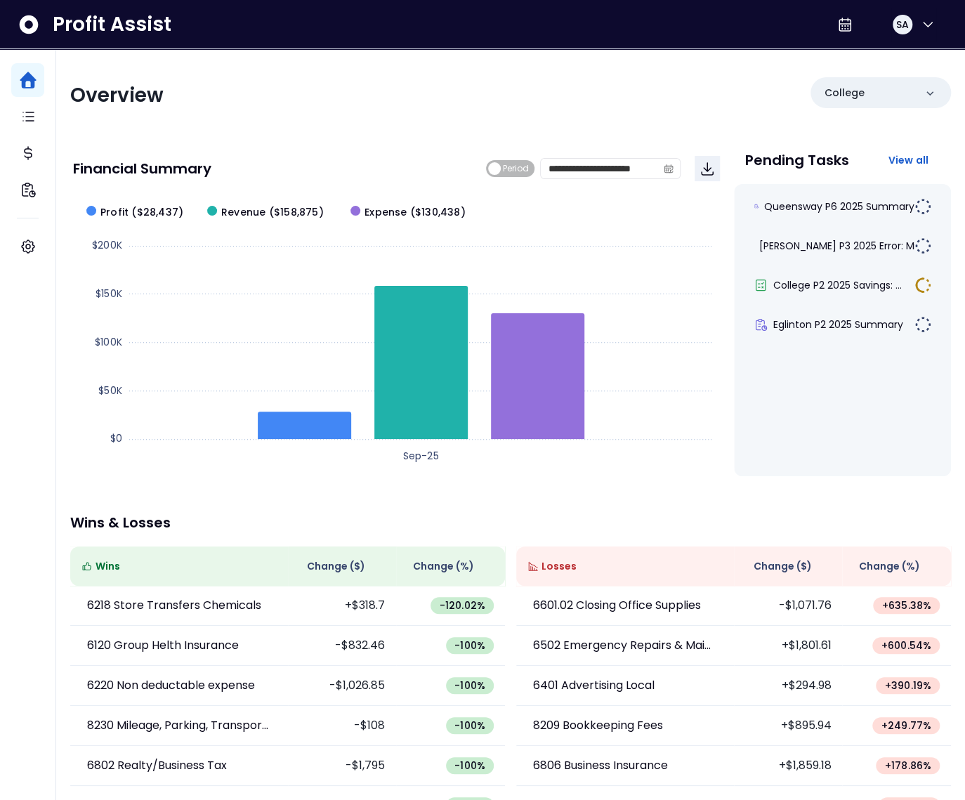
click at [767, 562] on span "Change ( $ )" at bounding box center [782, 566] width 58 height 15
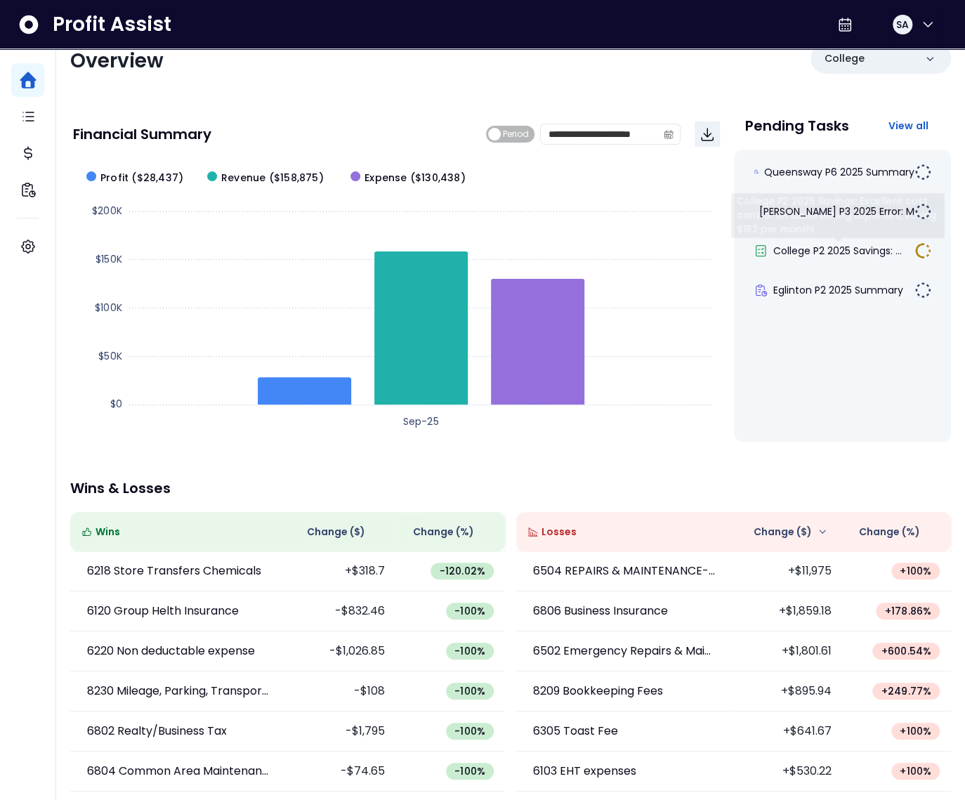
scroll to position [0, 0]
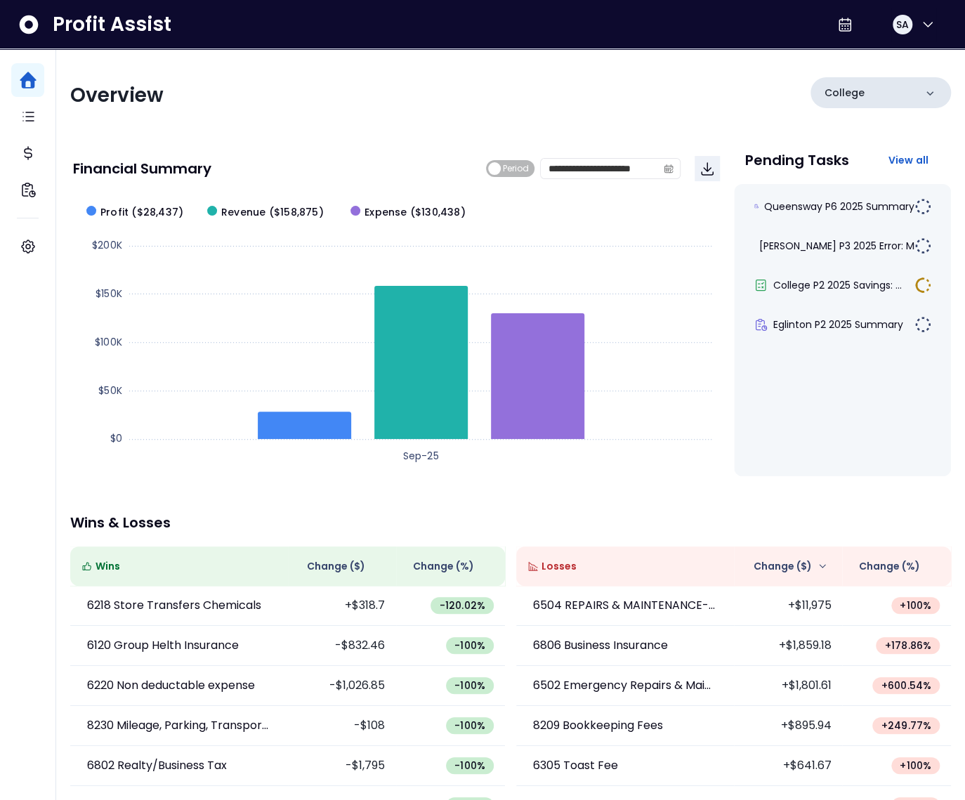
click at [871, 102] on div "College" at bounding box center [880, 92] width 140 height 31
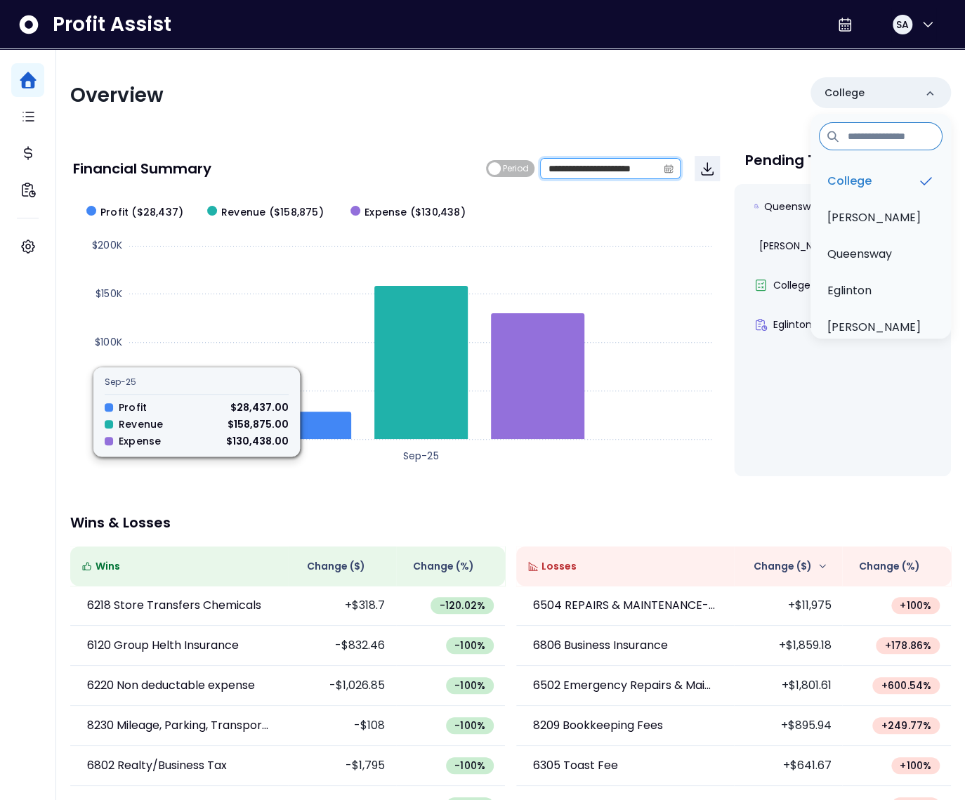
click at [584, 175] on input "**********" at bounding box center [599, 169] width 117 height 20
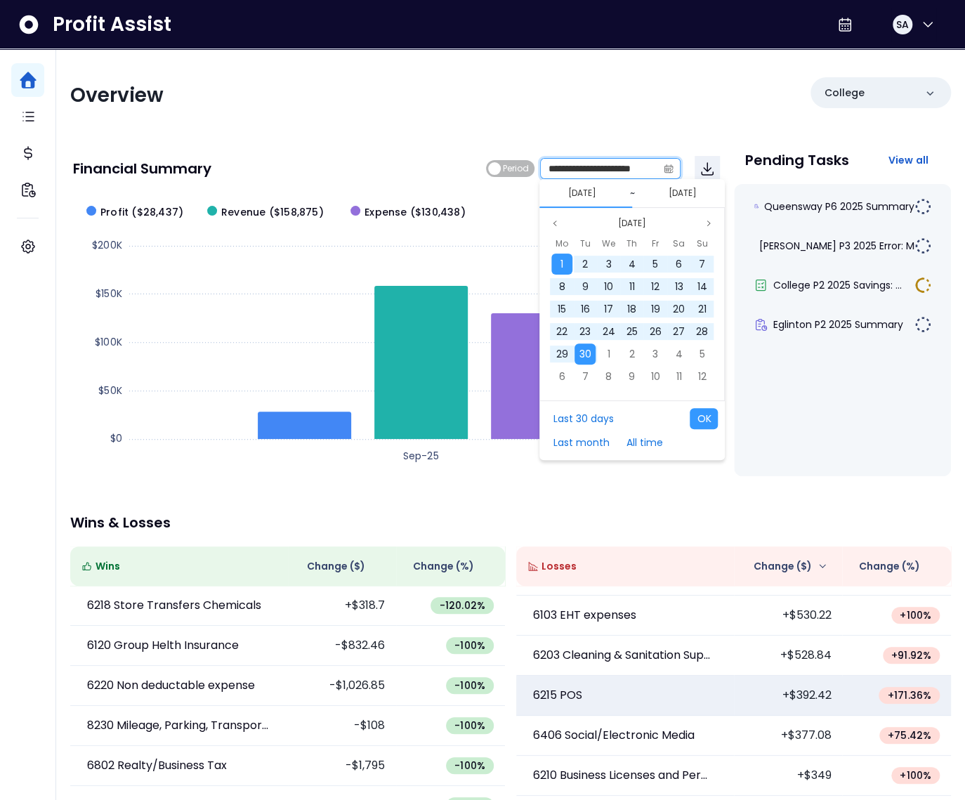
scroll to position [188, 0]
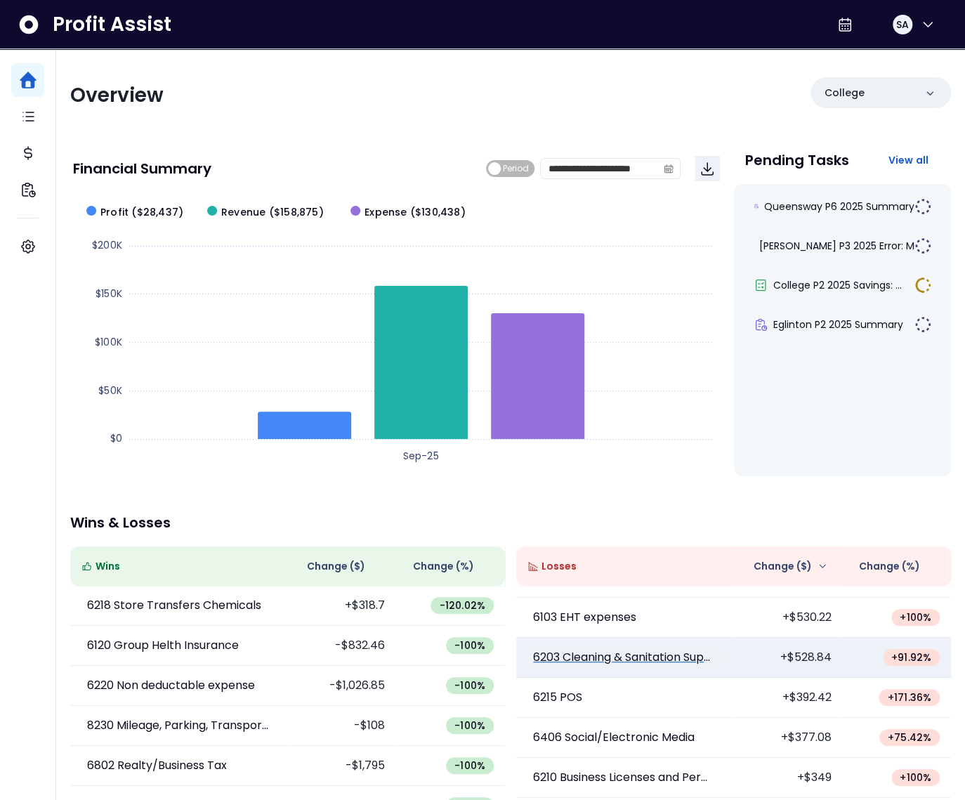
click at [664, 656] on p "6203 Cleaning & Sanitation Supplies" at bounding box center [625, 657] width 184 height 17
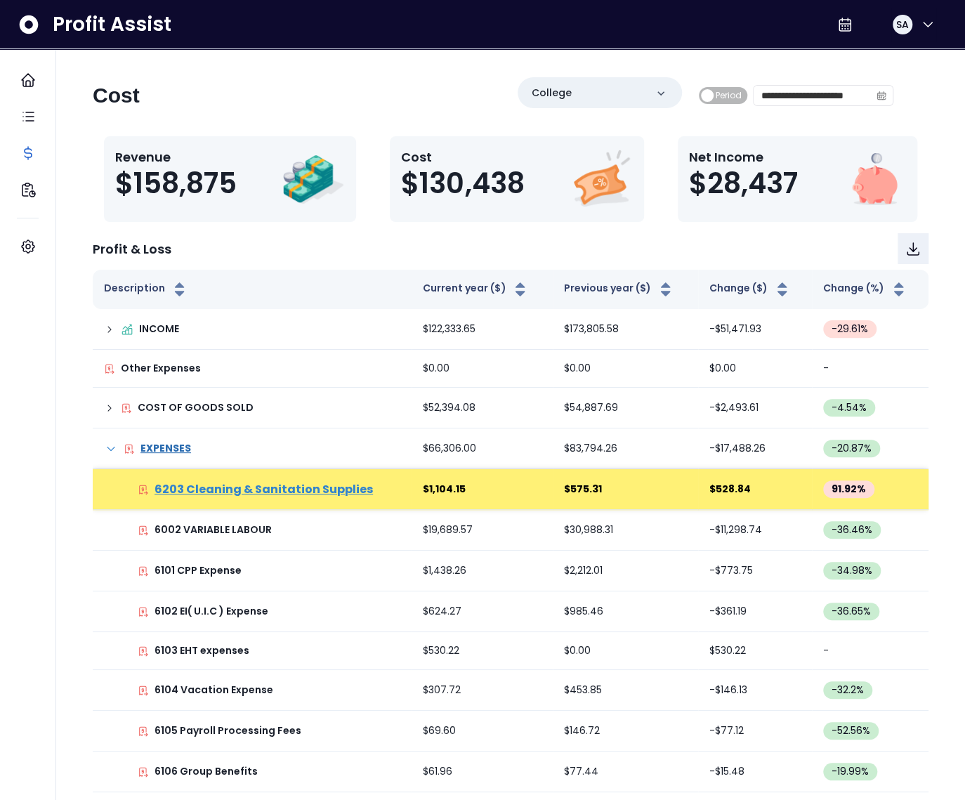
click at [287, 484] on p "6203 Cleaning & Sanitation Supplies" at bounding box center [263, 489] width 218 height 17
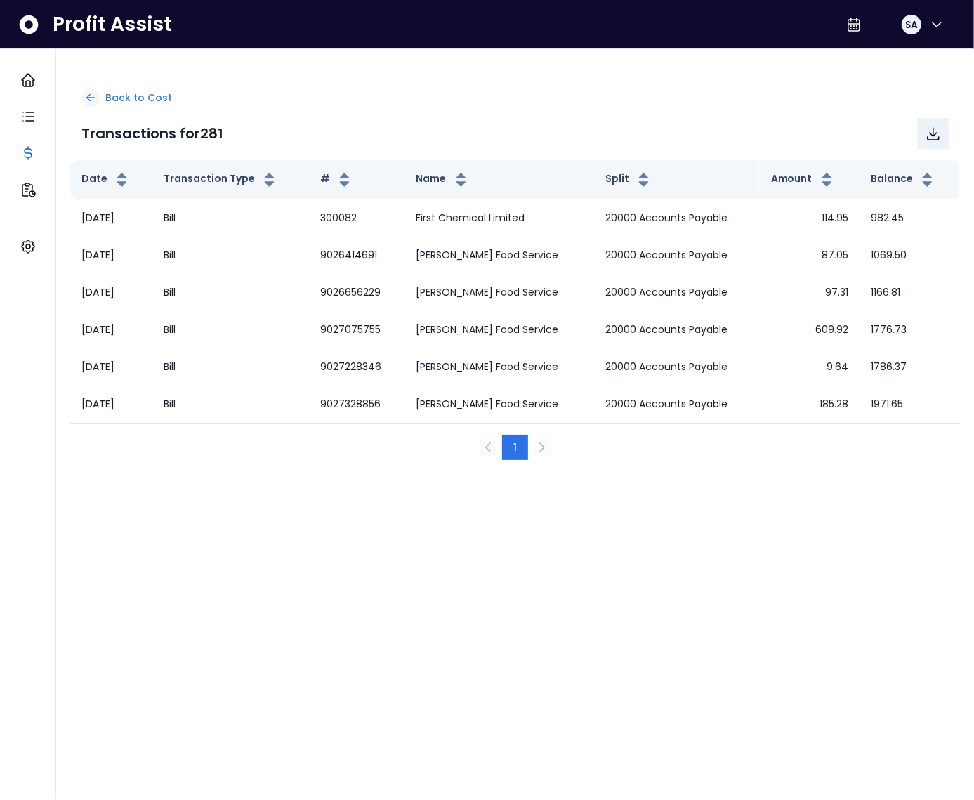
click at [155, 102] on p "Back to Cost" at bounding box center [138, 98] width 67 height 15
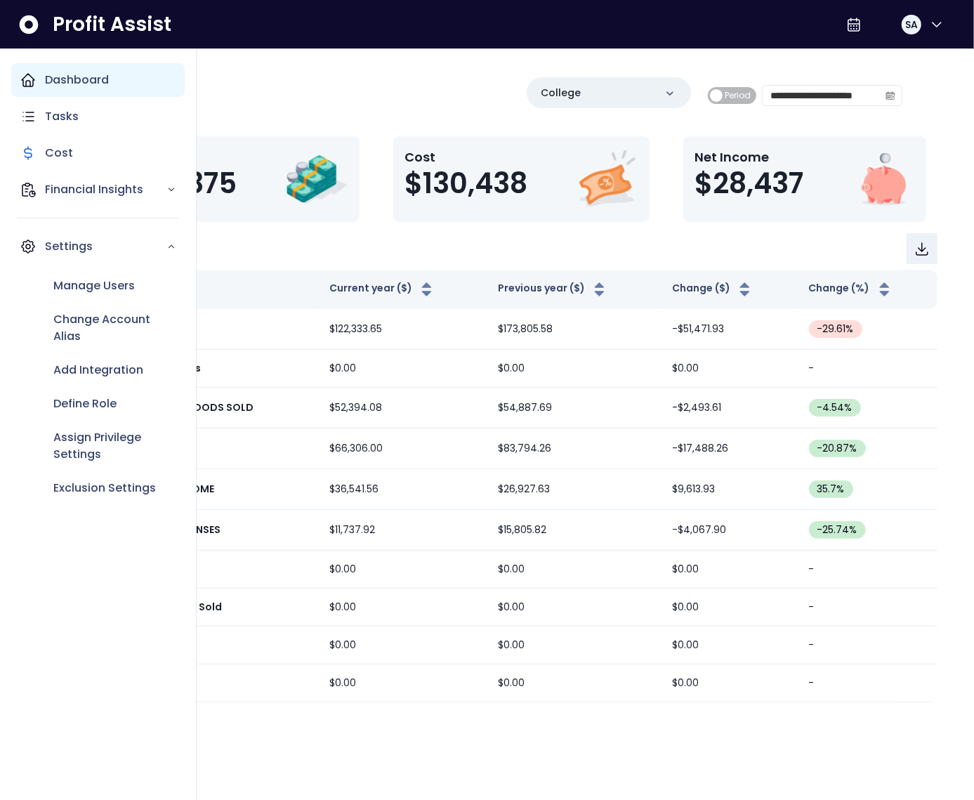
click at [36, 81] on icon "Main navigation" at bounding box center [28, 80] width 17 height 17
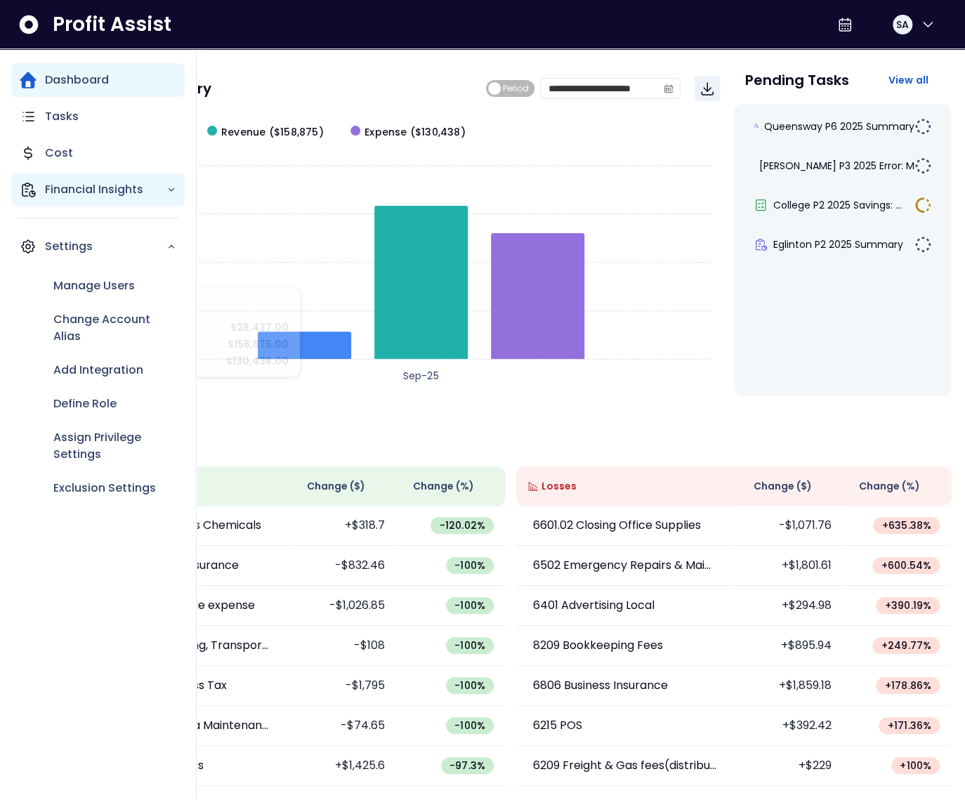
click at [41, 183] on div "Financial Insights" at bounding box center [97, 190] width 173 height 34
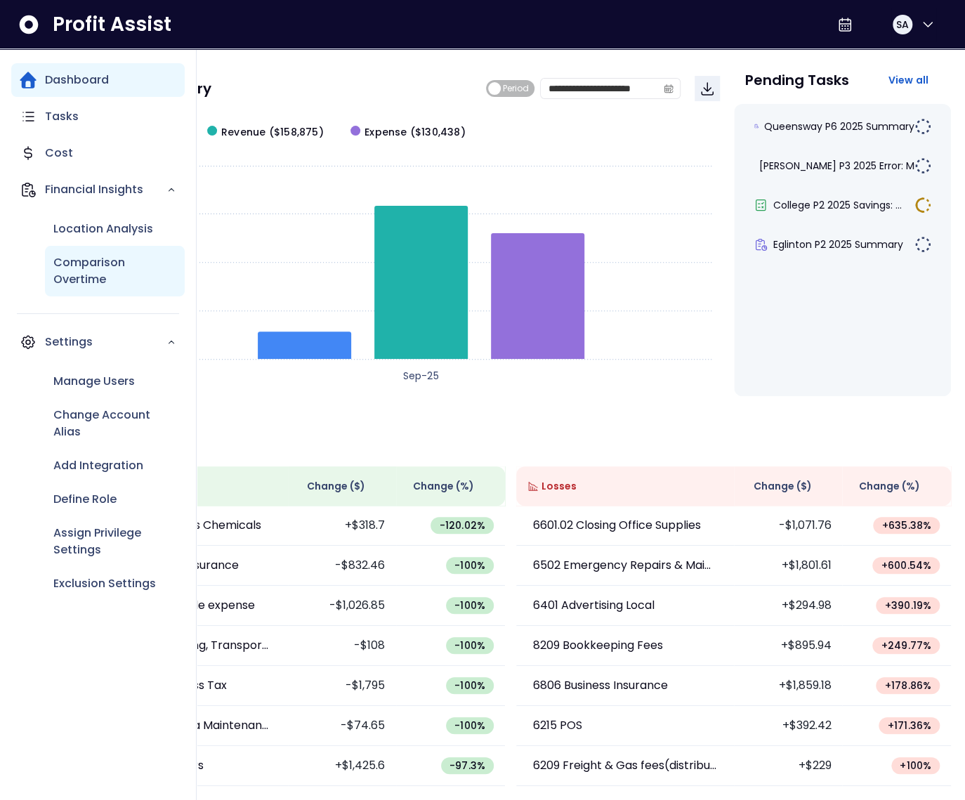
click at [100, 277] on p "Comparison Overtime" at bounding box center [114, 271] width 123 height 34
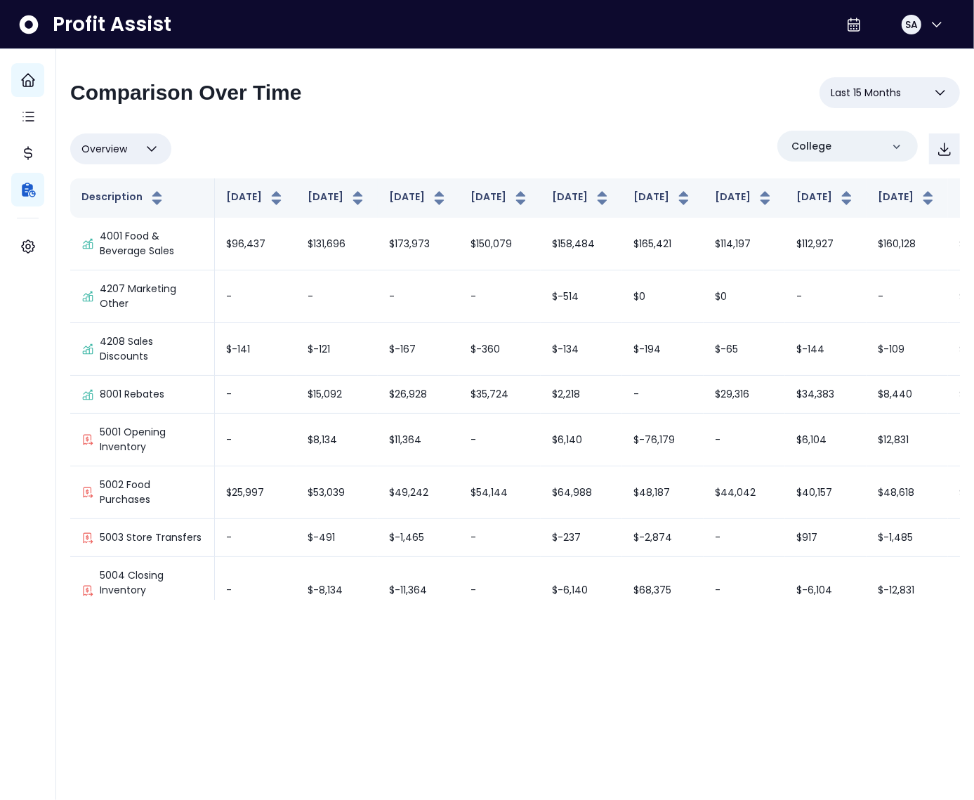
click at [527, 138] on div "Overview Overview % of cost % of sales % of budget ******** College" at bounding box center [515, 149] width 890 height 37
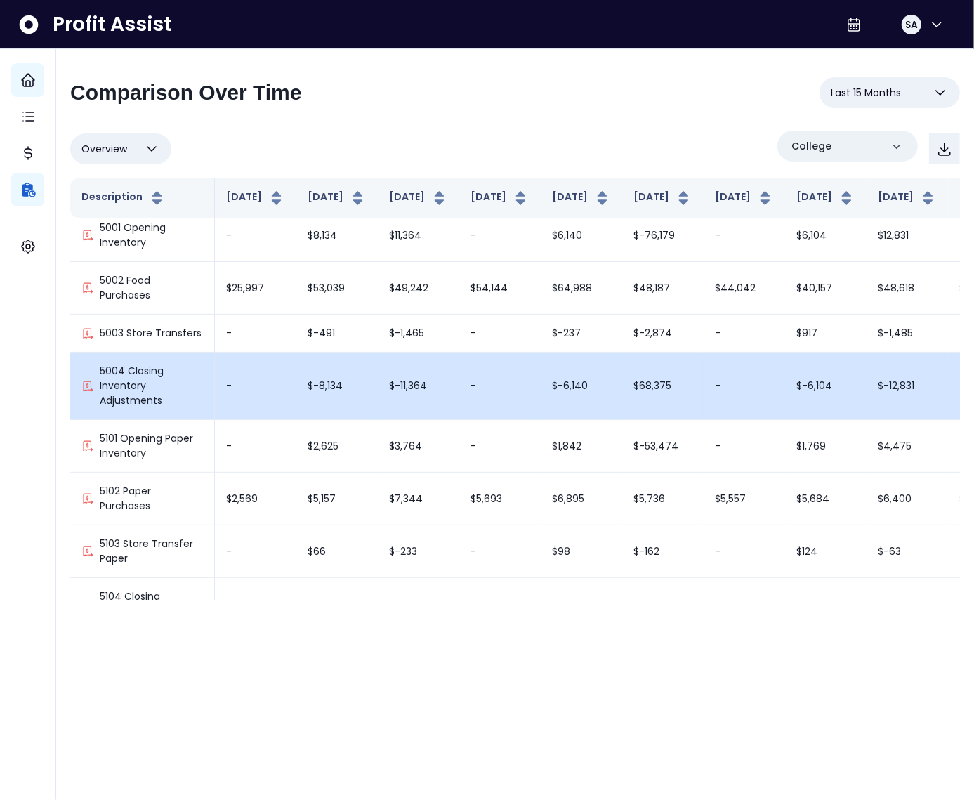
scroll to position [205, 0]
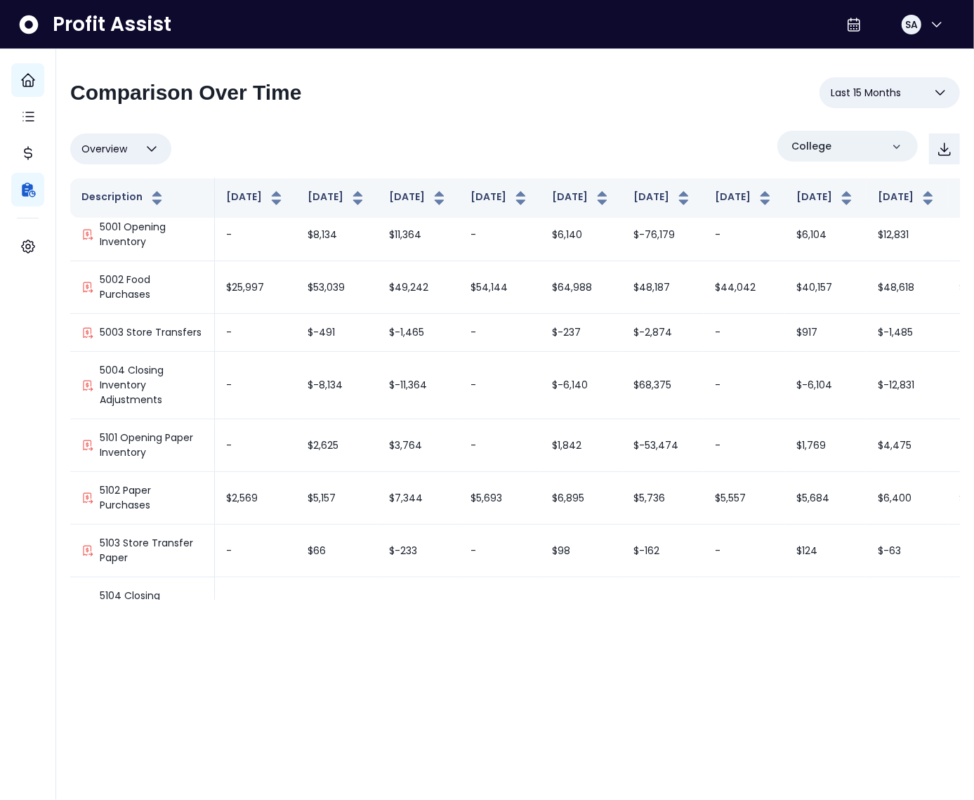
click at [117, 152] on span "Overview" at bounding box center [104, 148] width 46 height 17
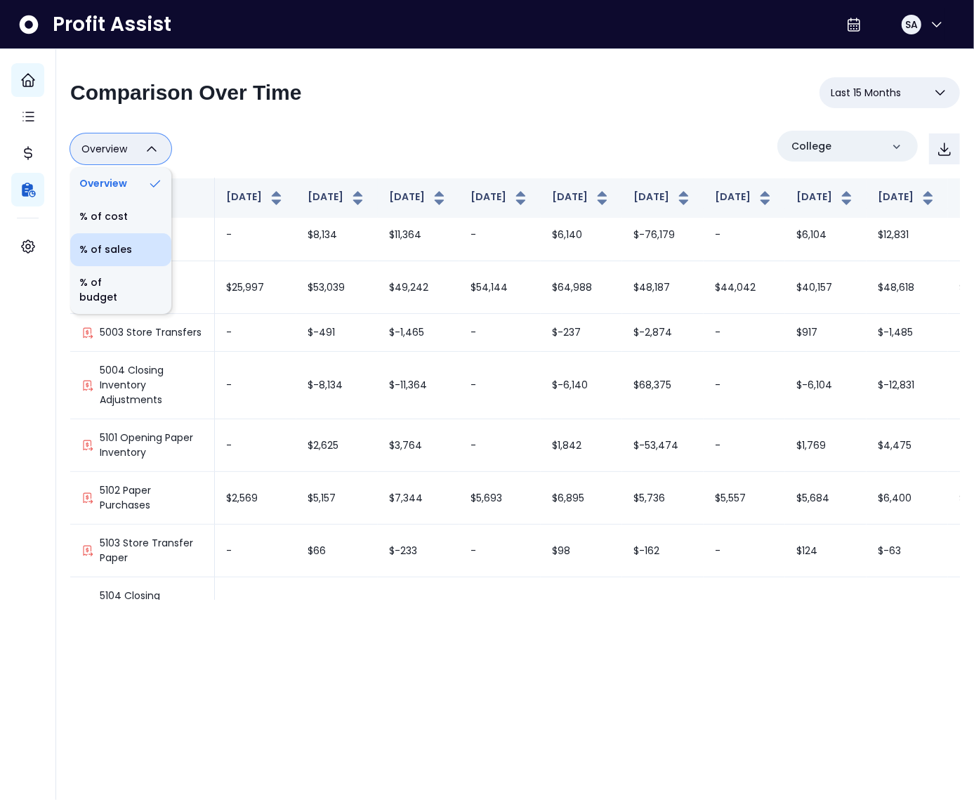
click at [114, 241] on li "% of sales" at bounding box center [120, 249] width 101 height 33
type input "*********"
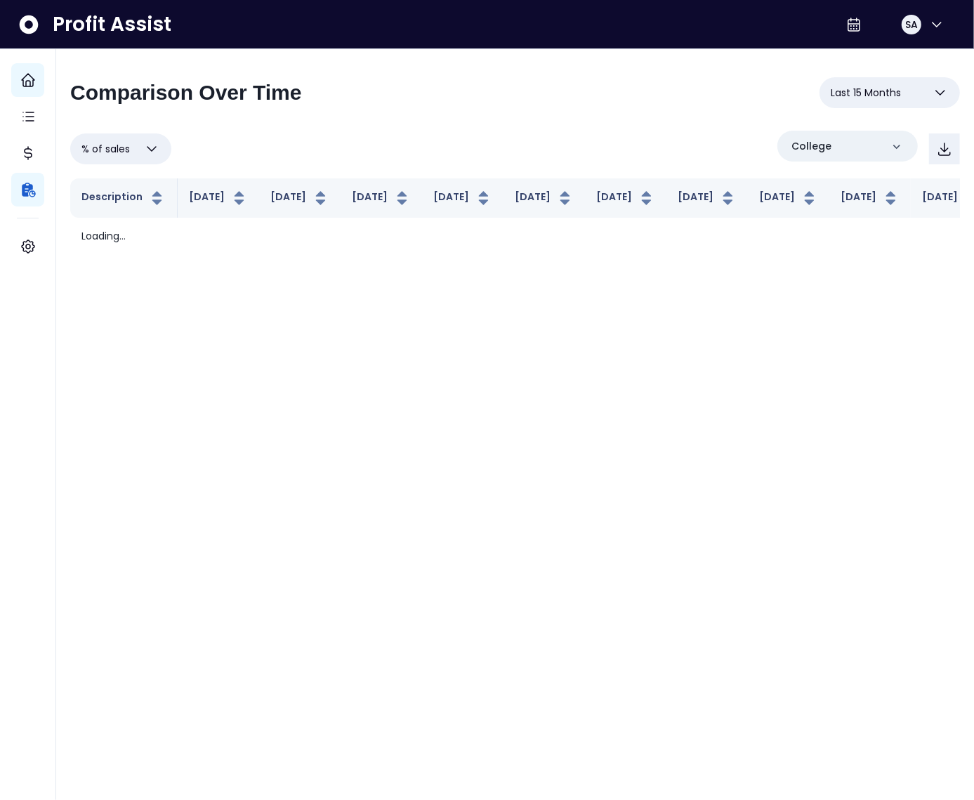
scroll to position [0, 0]
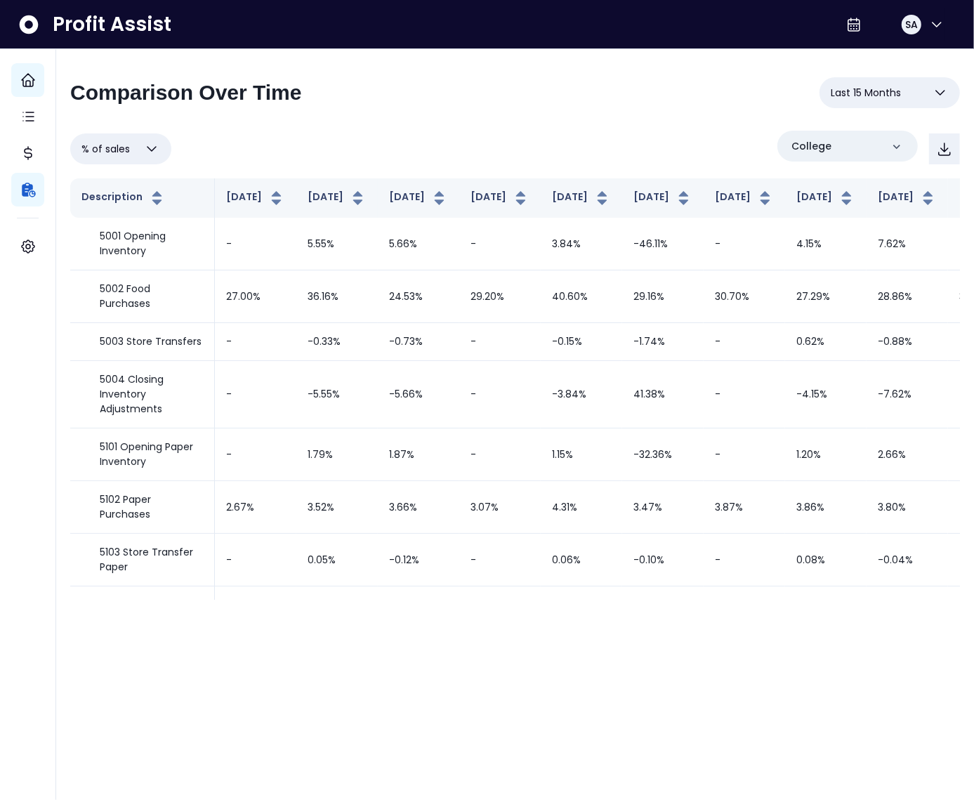
click at [894, 97] on span "Last 15 Months" at bounding box center [866, 92] width 70 height 17
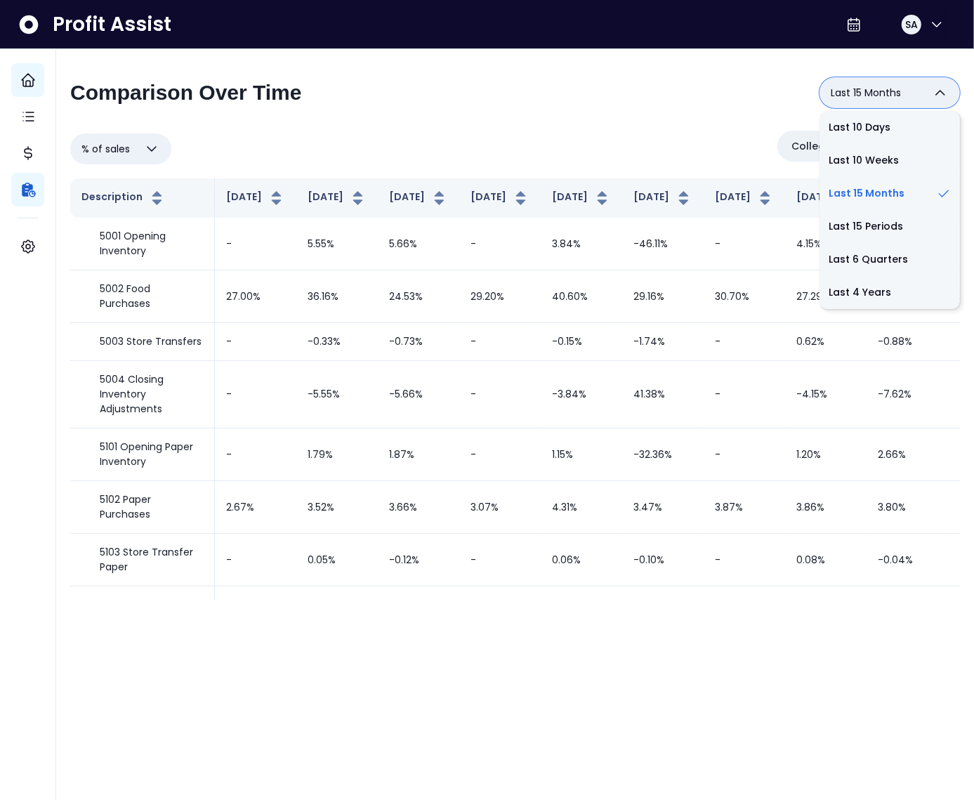
click at [595, 127] on div "**********" at bounding box center [515, 338] width 890 height 522
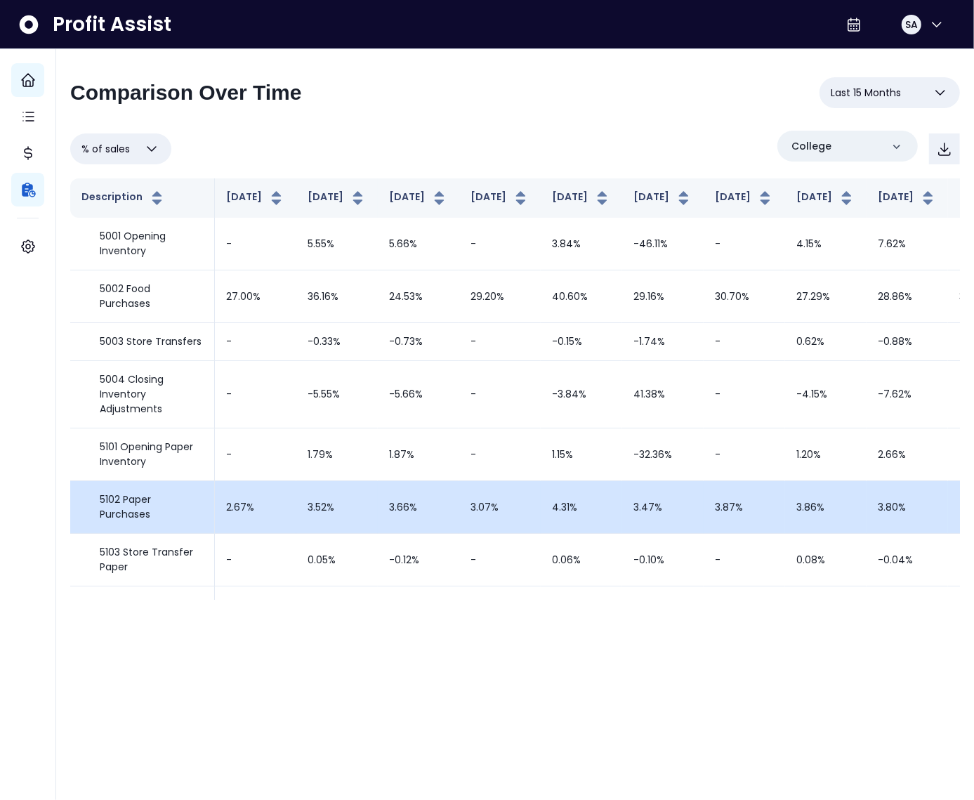
click at [541, 523] on td "4.31%" at bounding box center [581, 507] width 81 height 53
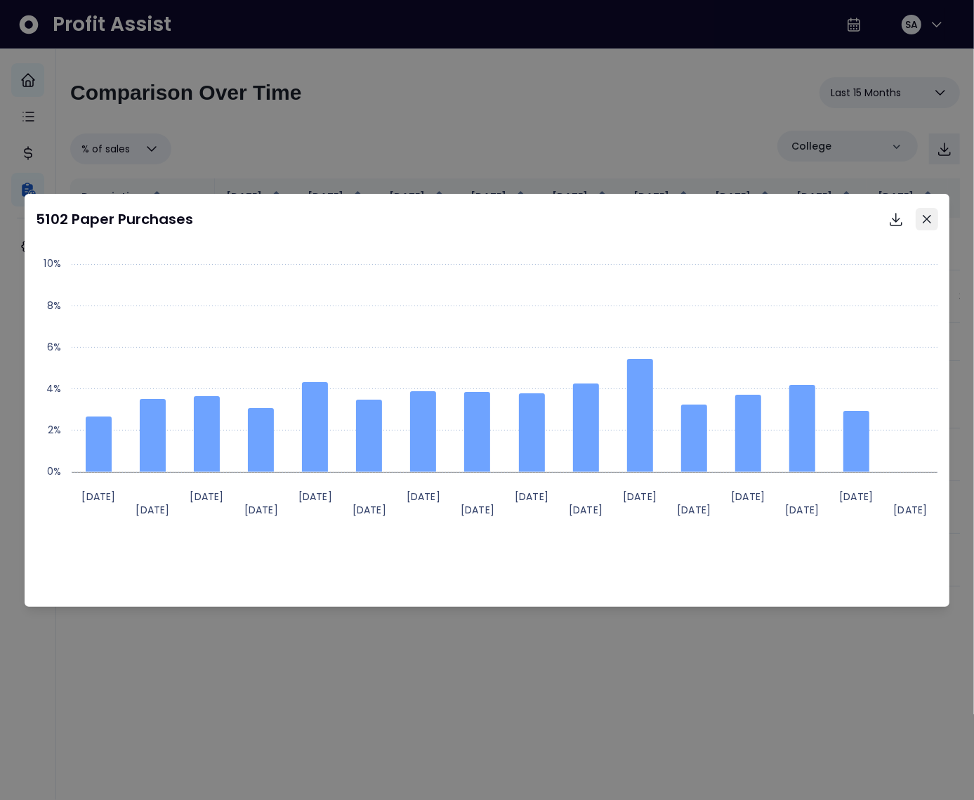
click at [934, 222] on button "Close" at bounding box center [926, 219] width 22 height 22
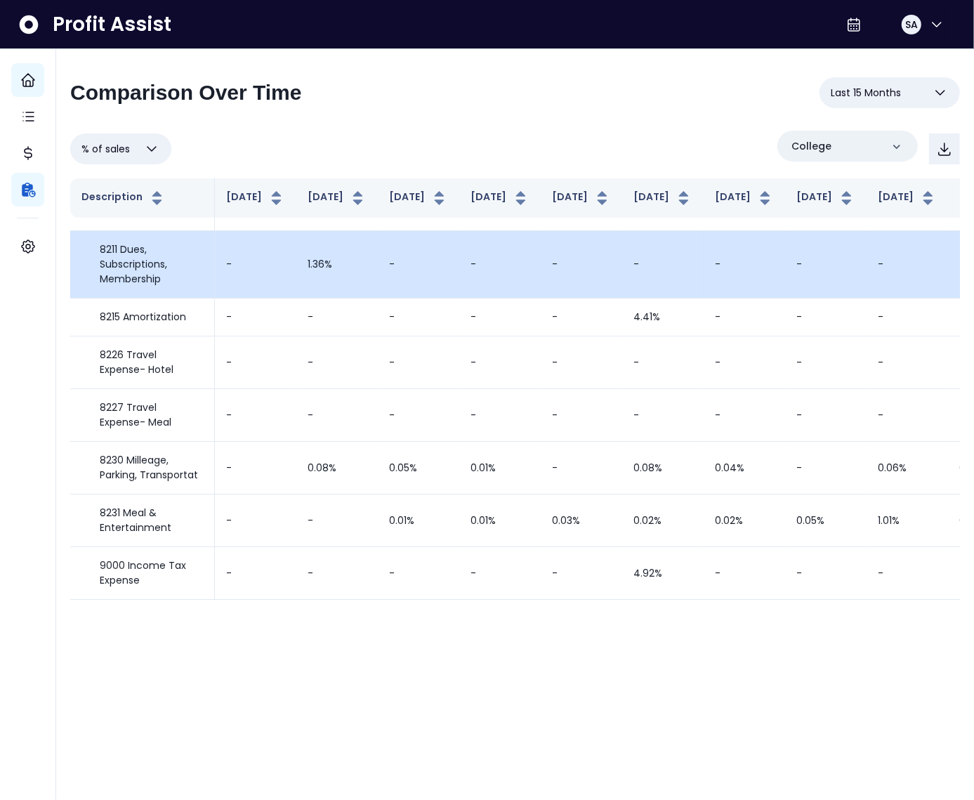
scroll to position [3774, 0]
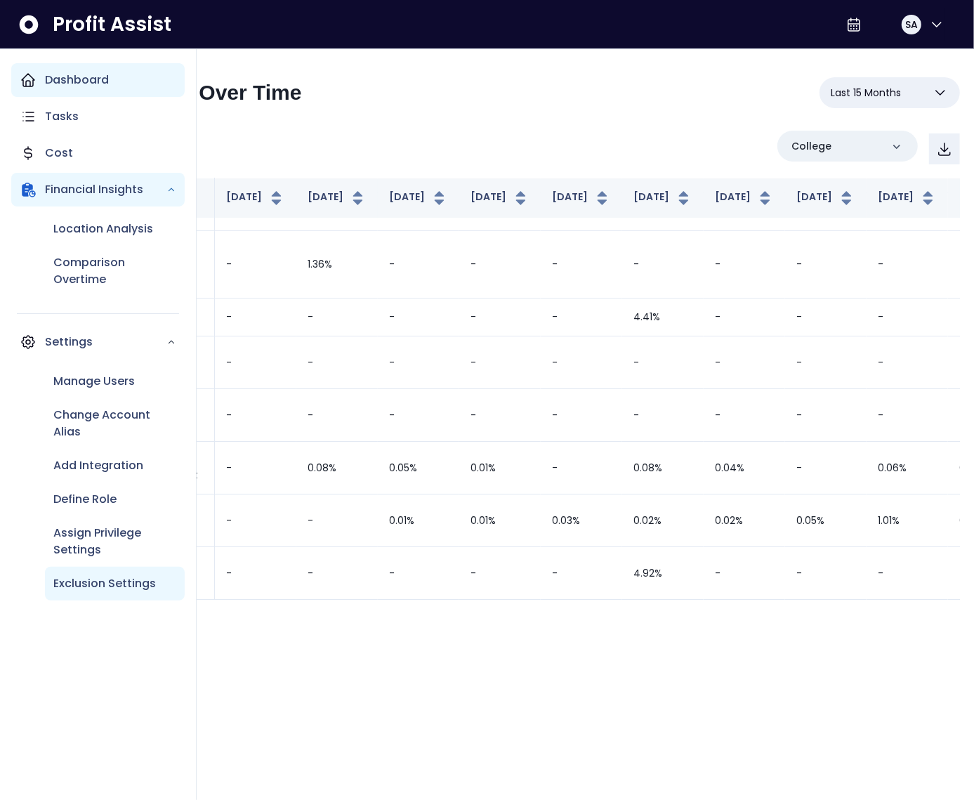
click at [103, 582] on p "Exclusion Settings" at bounding box center [104, 583] width 102 height 17
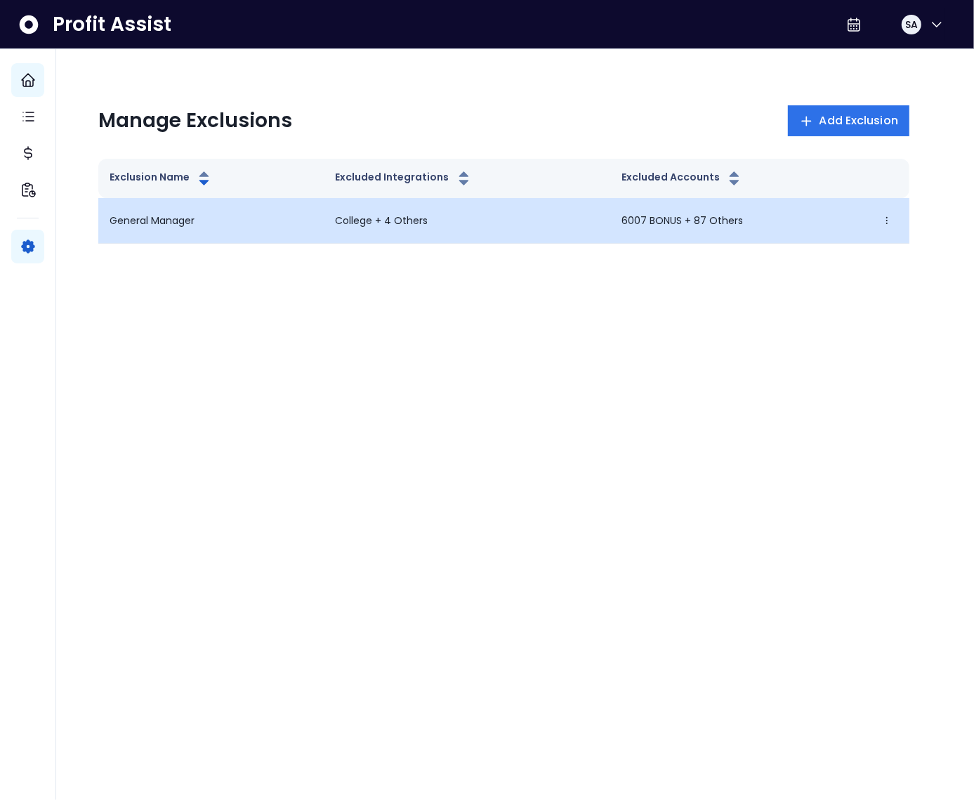
click at [189, 227] on p "General Manager" at bounding box center [152, 220] width 85 height 15
click at [887, 223] on icon "button" at bounding box center [887, 221] width 10 height 10
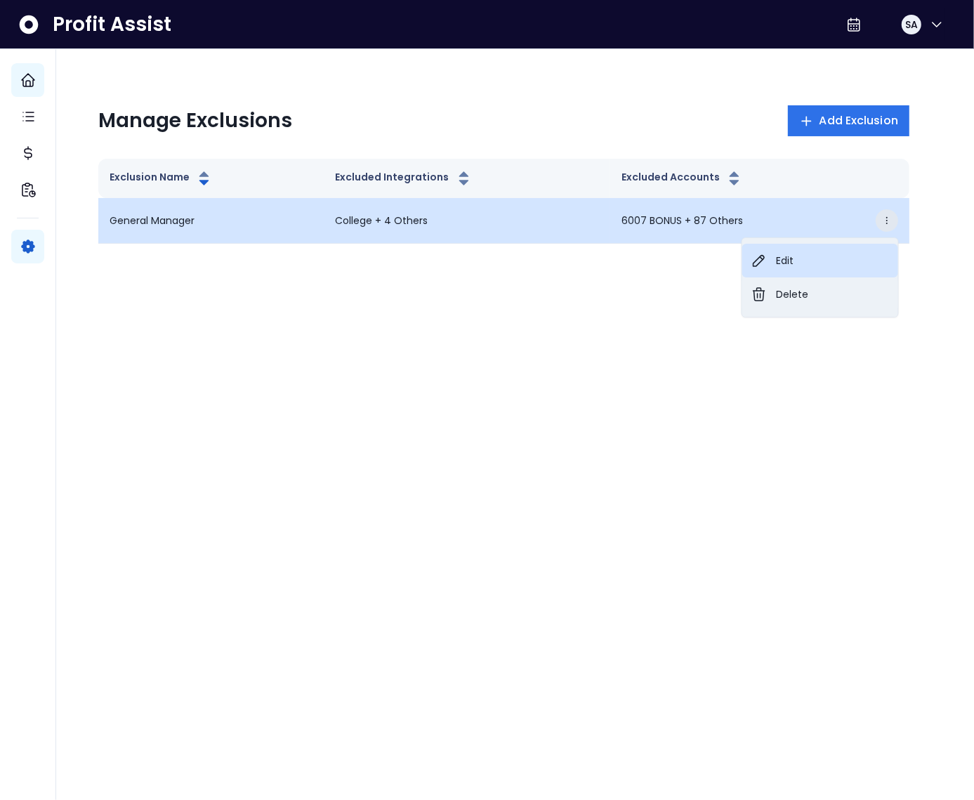
click at [767, 250] on button "Edit" at bounding box center [820, 261] width 156 height 34
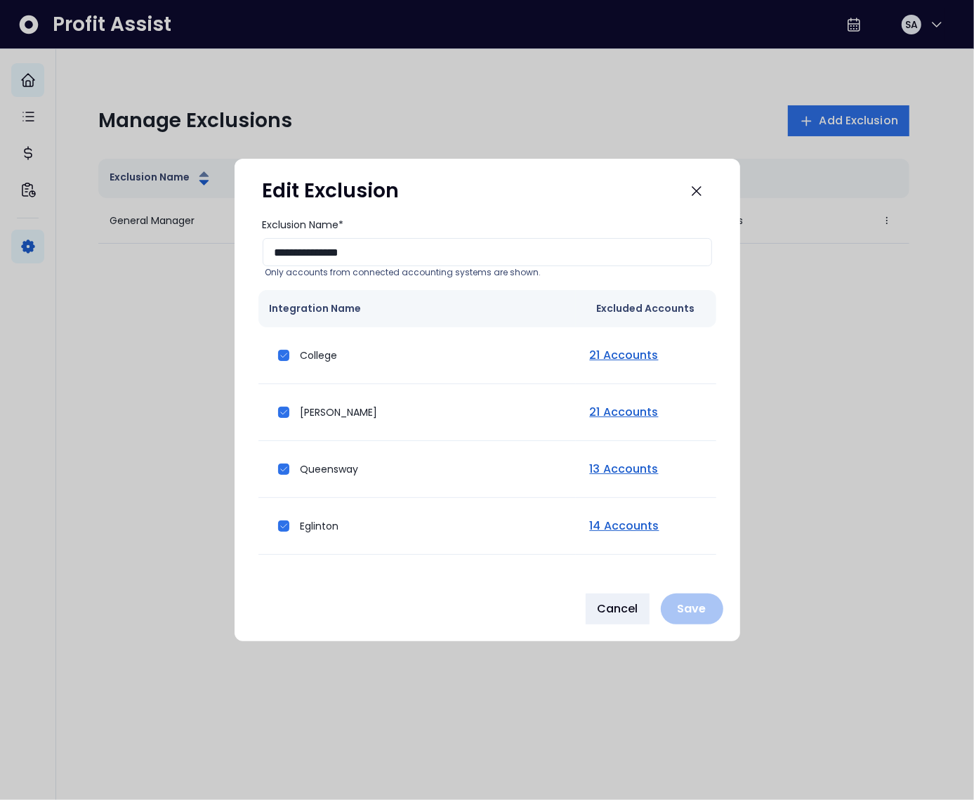
drag, startPoint x: 604, startPoint y: 613, endPoint x: 584, endPoint y: 604, distance: 22.3
click at [604, 612] on span "Cancel" at bounding box center [617, 608] width 41 height 17
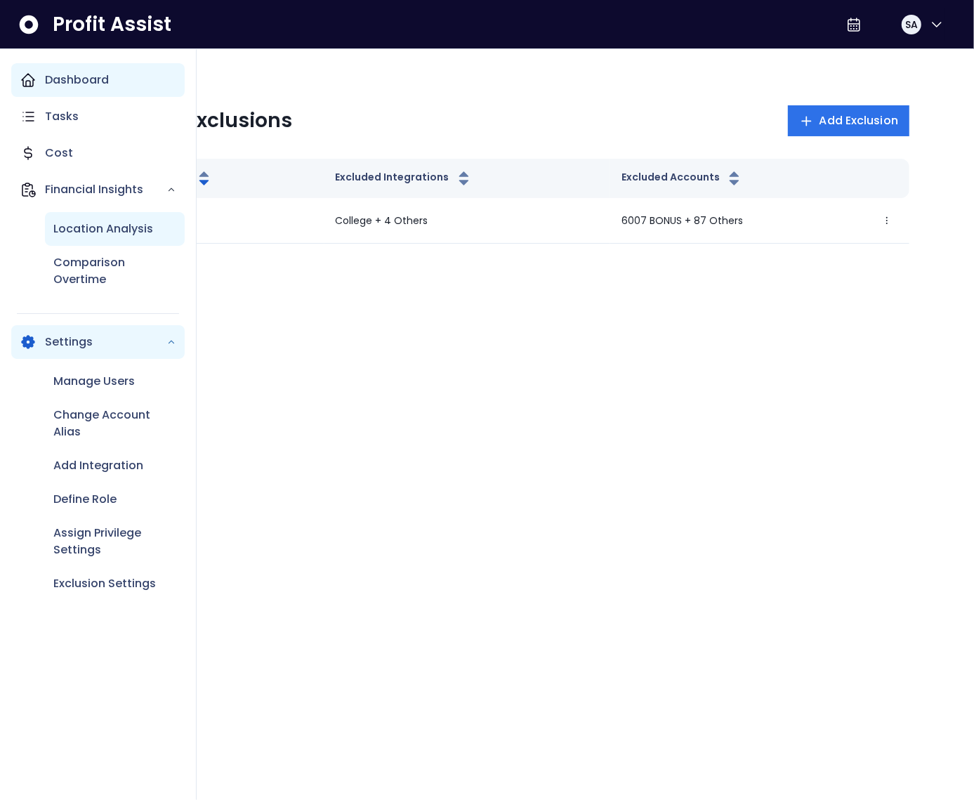
click at [86, 227] on p "Location Analysis" at bounding box center [103, 228] width 100 height 17
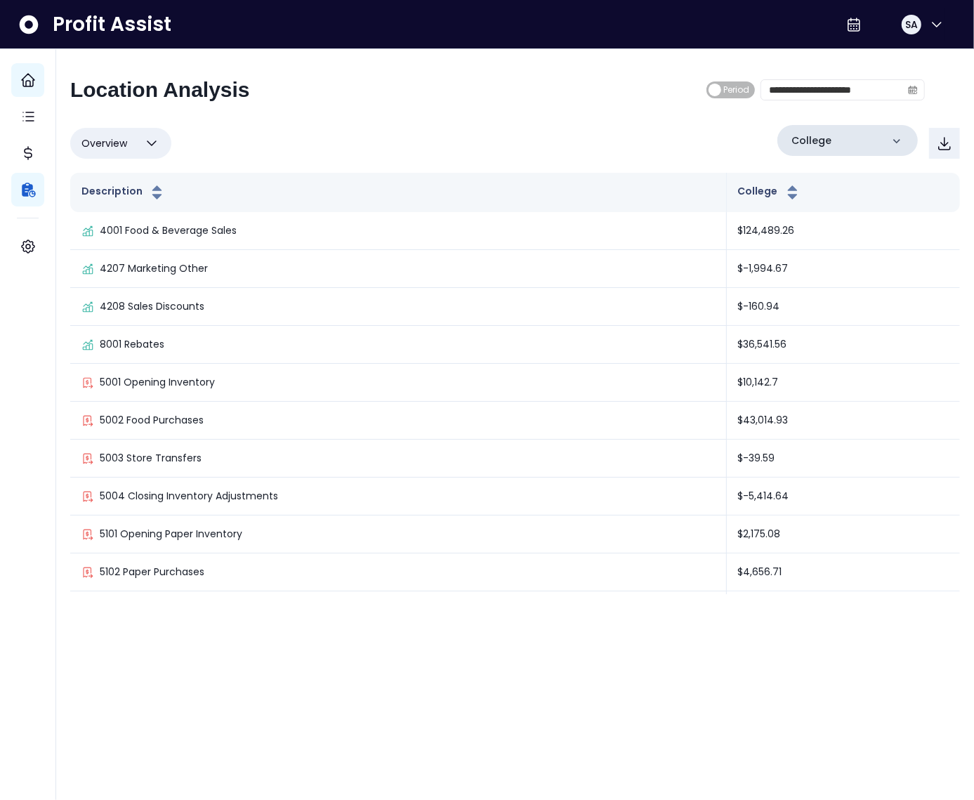
click at [845, 144] on div "College" at bounding box center [847, 140] width 140 height 31
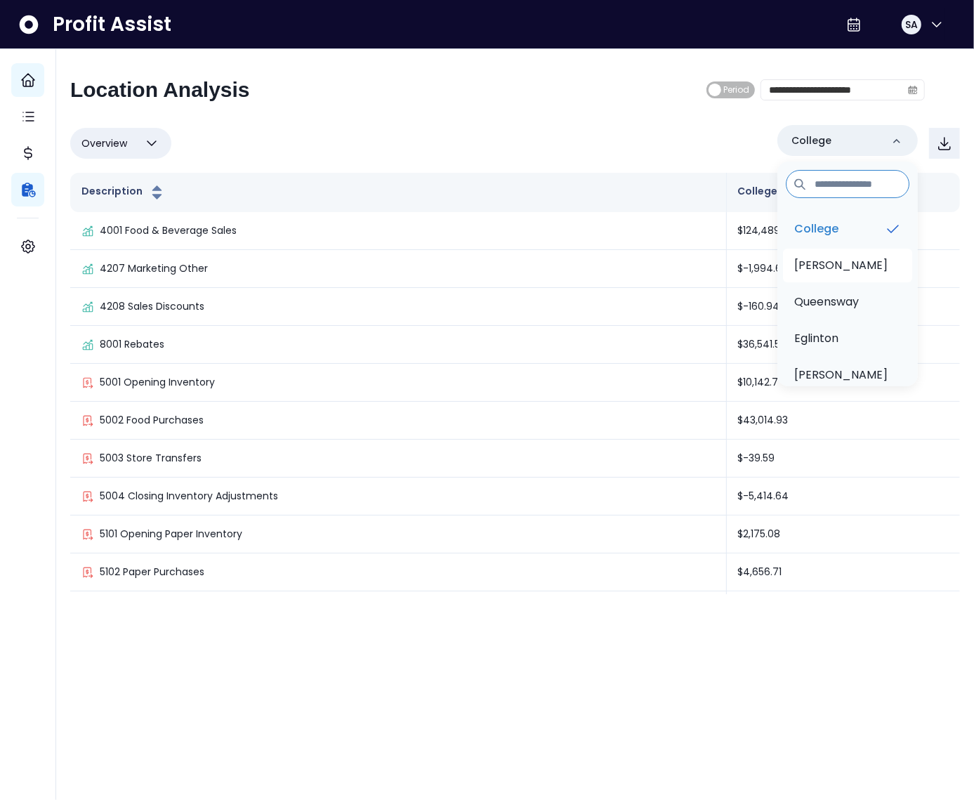
click at [838, 268] on li "[PERSON_NAME]" at bounding box center [847, 266] width 129 height 34
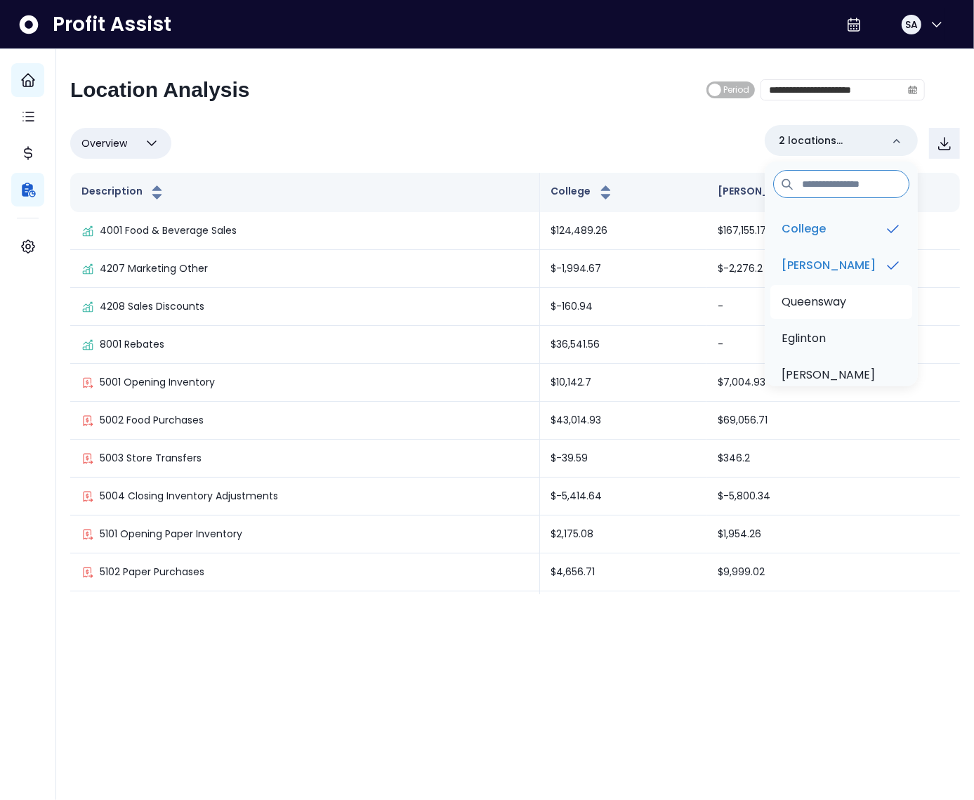
click at [836, 297] on p "Queensway" at bounding box center [813, 301] width 65 height 17
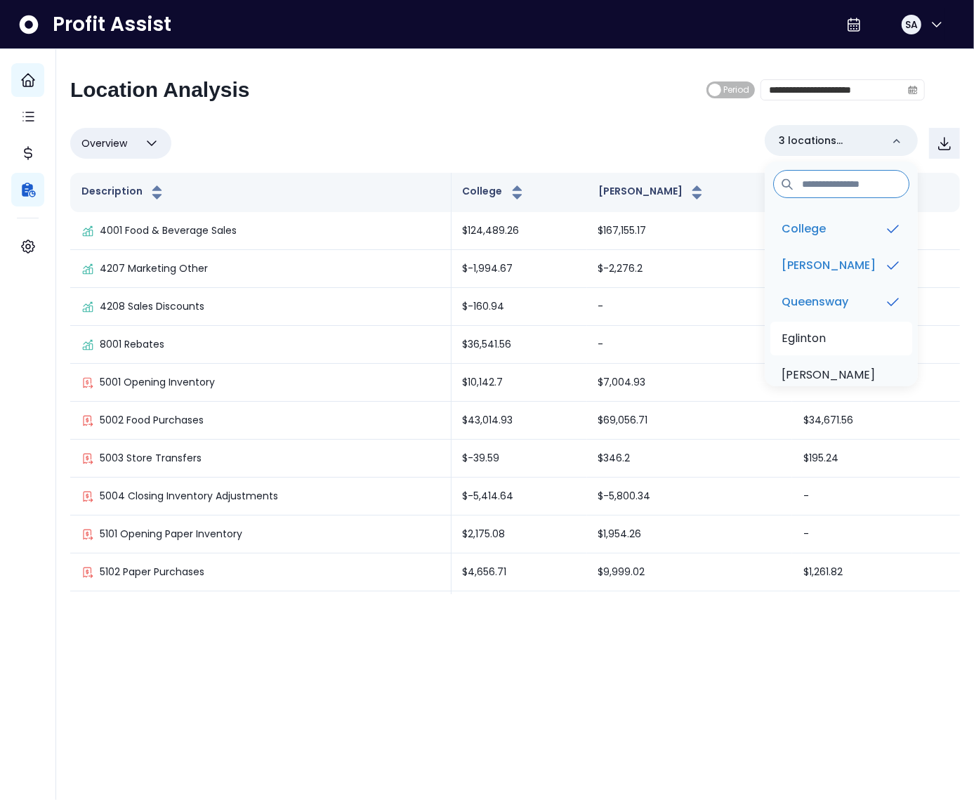
click at [835, 328] on li "Eglinton" at bounding box center [841, 339] width 142 height 34
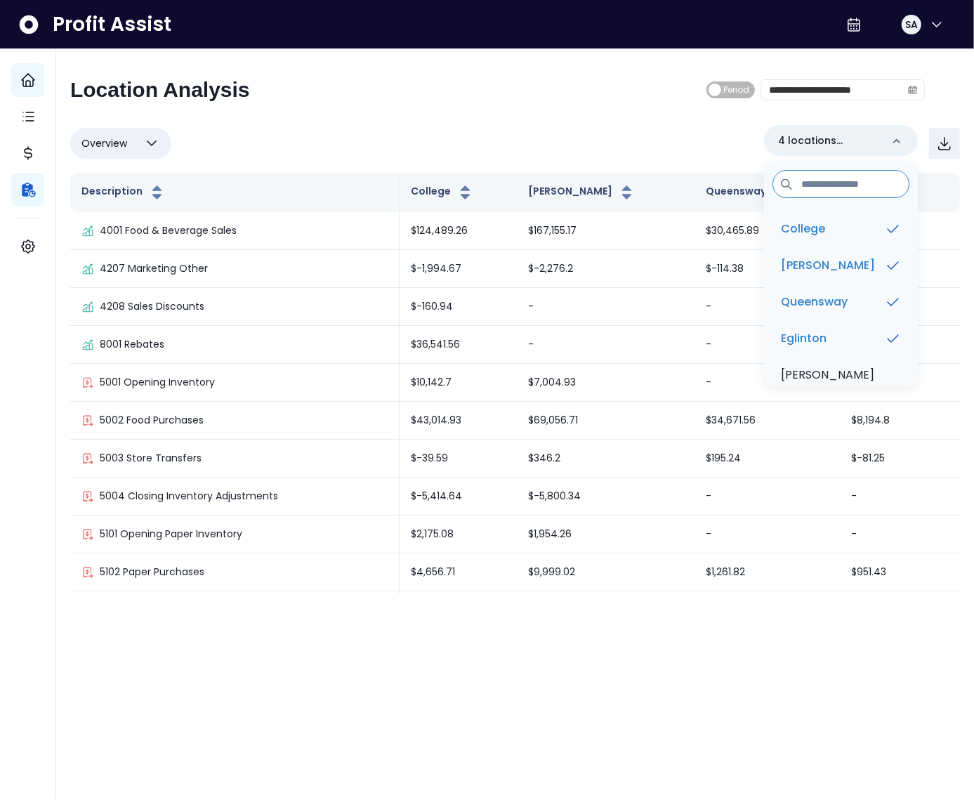
click at [599, 119] on div "**********" at bounding box center [515, 335] width 890 height 517
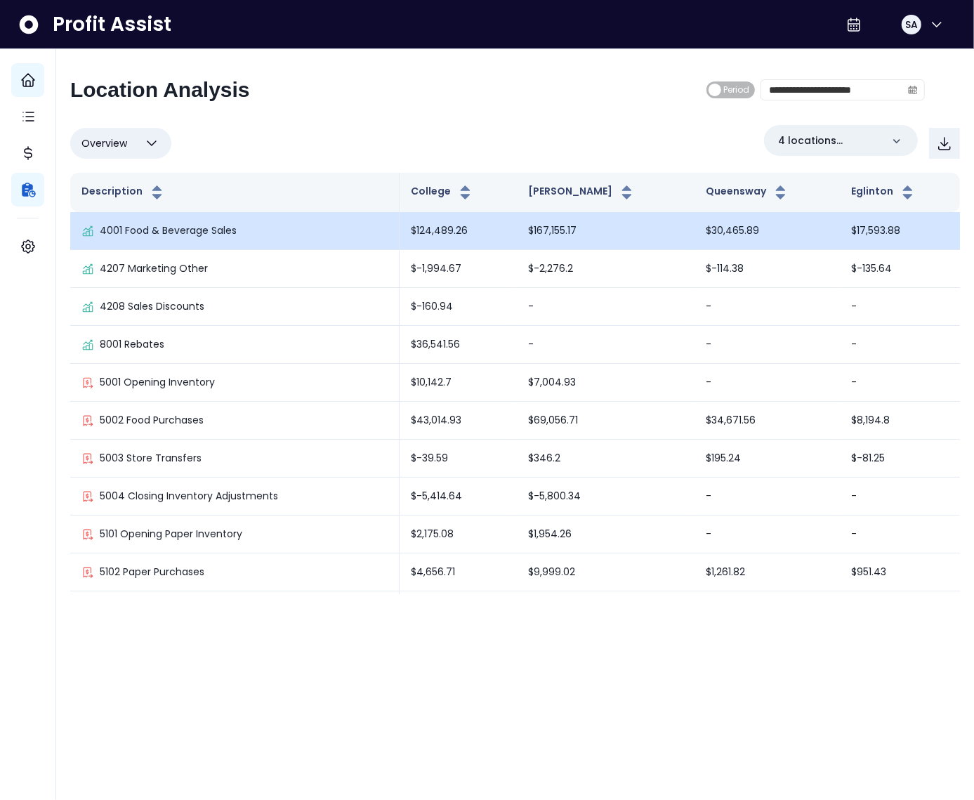
click at [465, 232] on td "$124,489.26" at bounding box center [457, 231] width 117 height 38
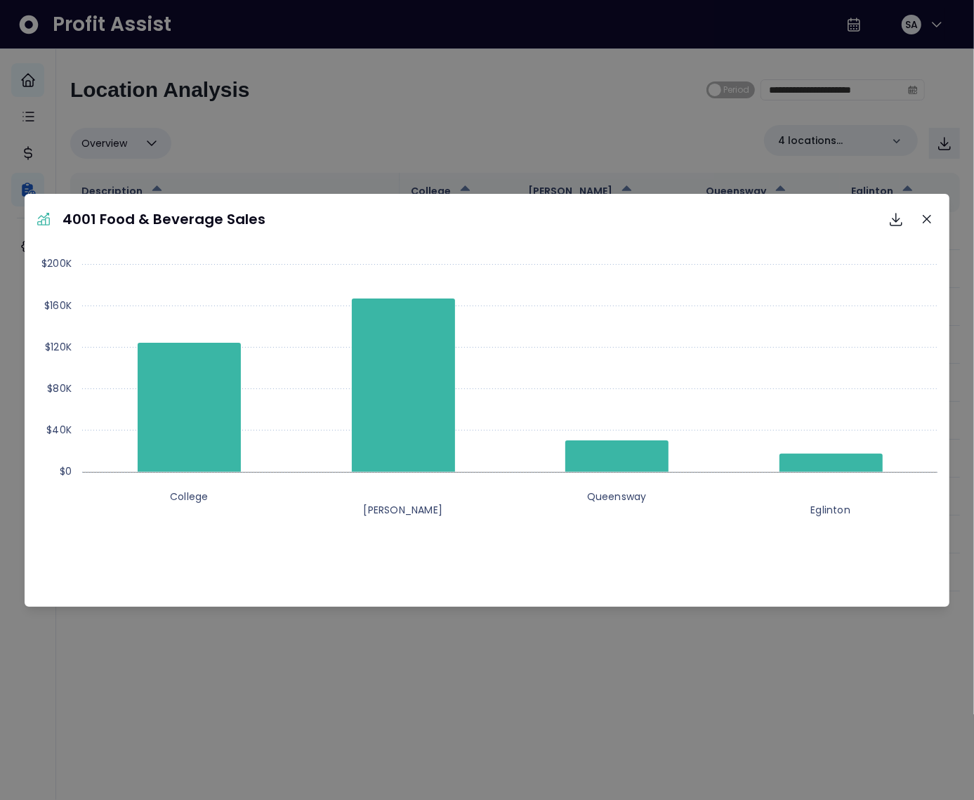
drag, startPoint x: 456, startPoint y: 122, endPoint x: 405, endPoint y: 123, distance: 50.6
click at [456, 121] on div "4001 Food & Beverage Sales Download SVG Download PNG Download CSV Created with …" at bounding box center [487, 400] width 974 height 800
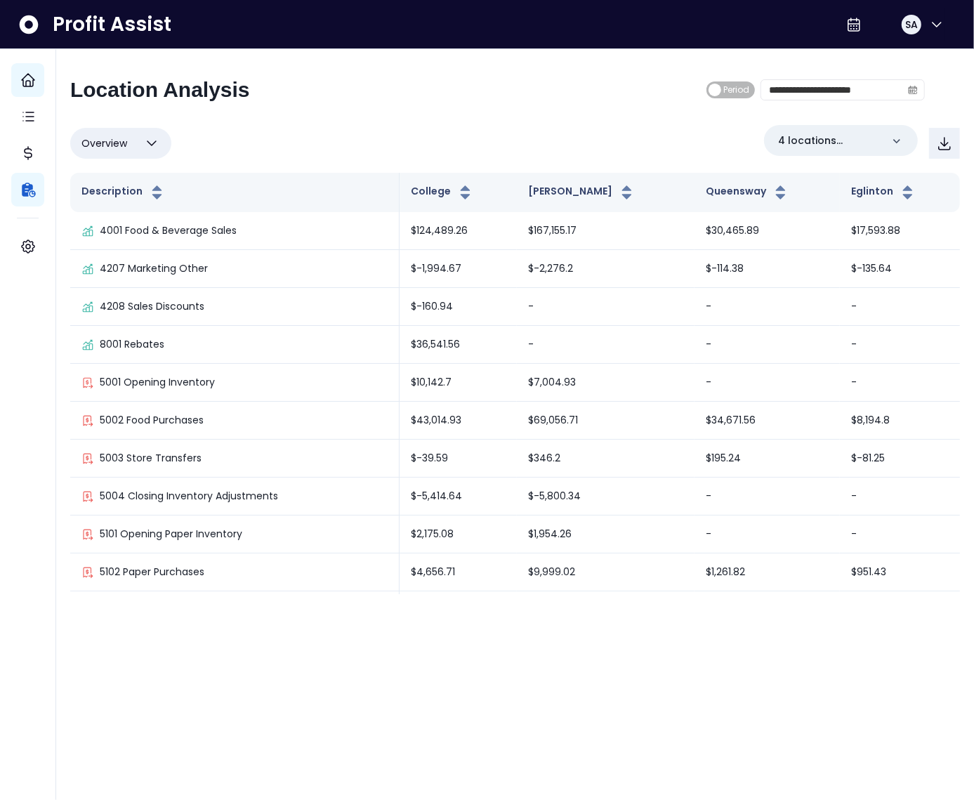
click at [81, 145] on span "Overview" at bounding box center [104, 143] width 46 height 17
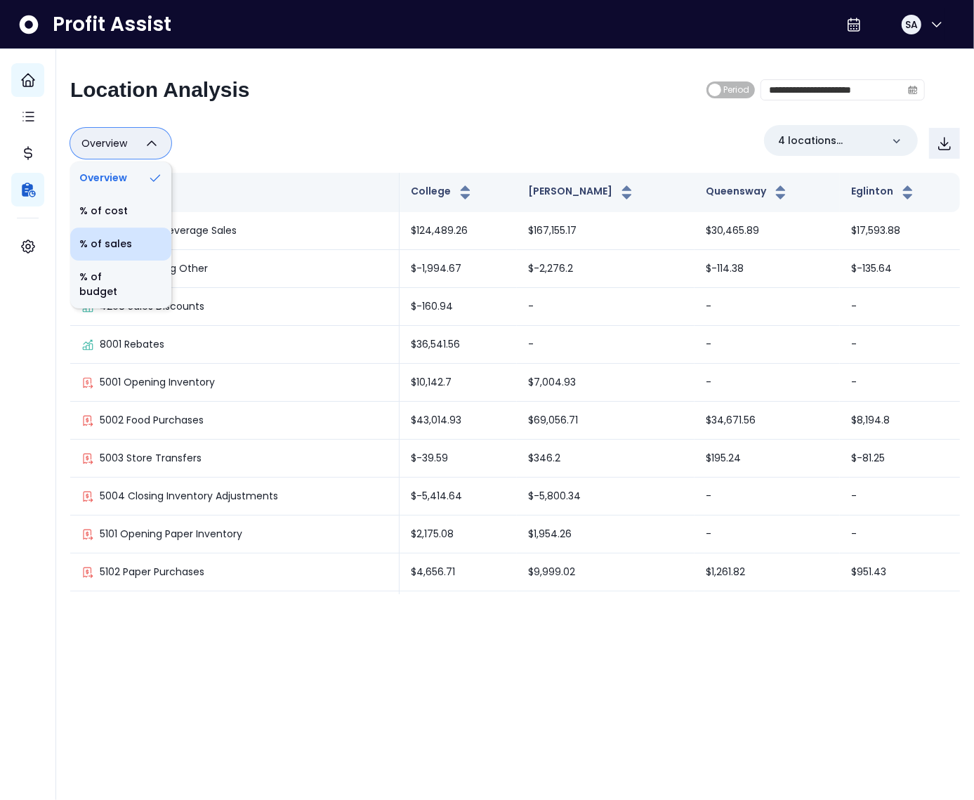
click at [123, 244] on li "% of sales" at bounding box center [120, 243] width 101 height 33
type input "*********"
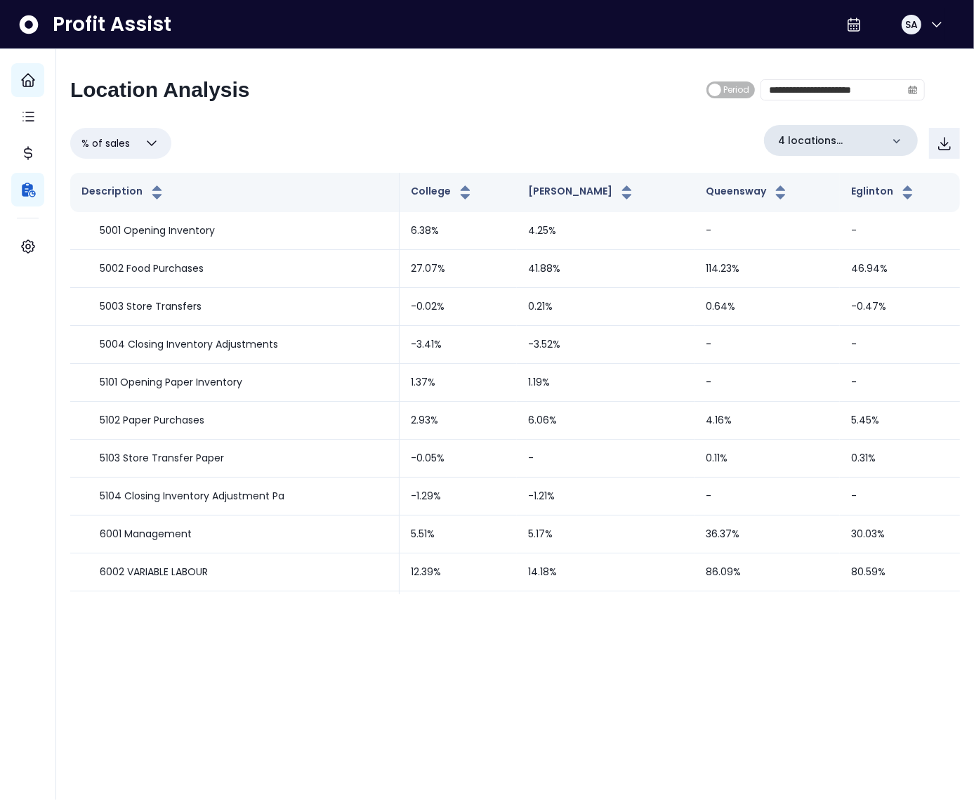
click at [859, 137] on p "4 locations selected" at bounding box center [829, 140] width 103 height 15
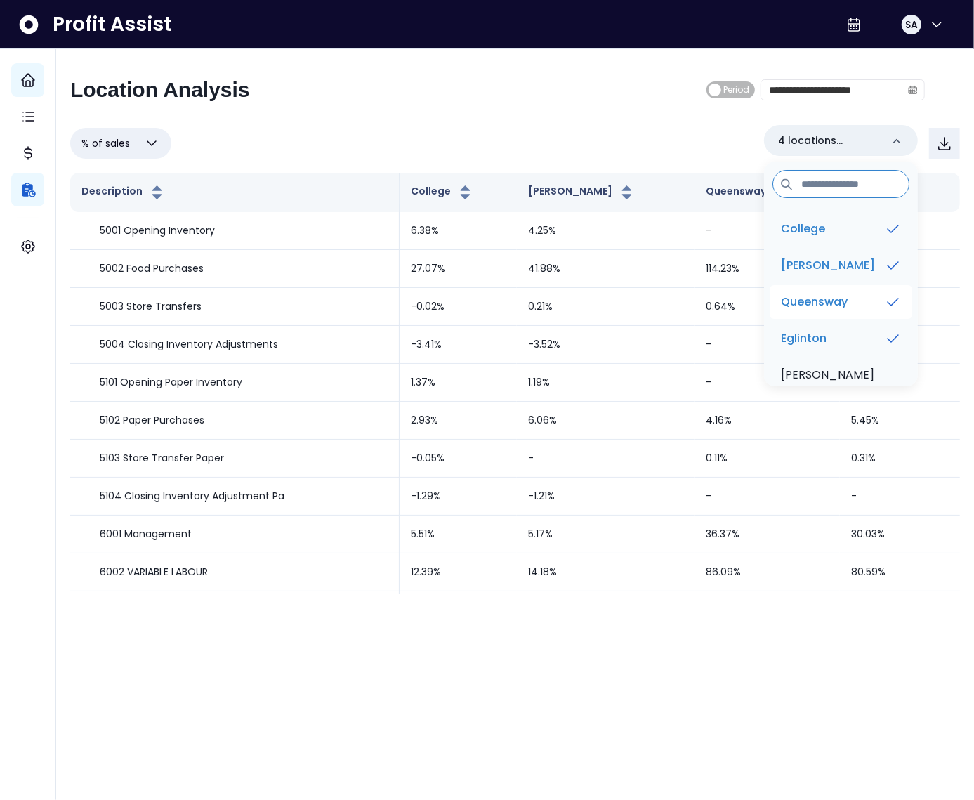
click at [827, 312] on li "Queensway" at bounding box center [840, 302] width 143 height 34
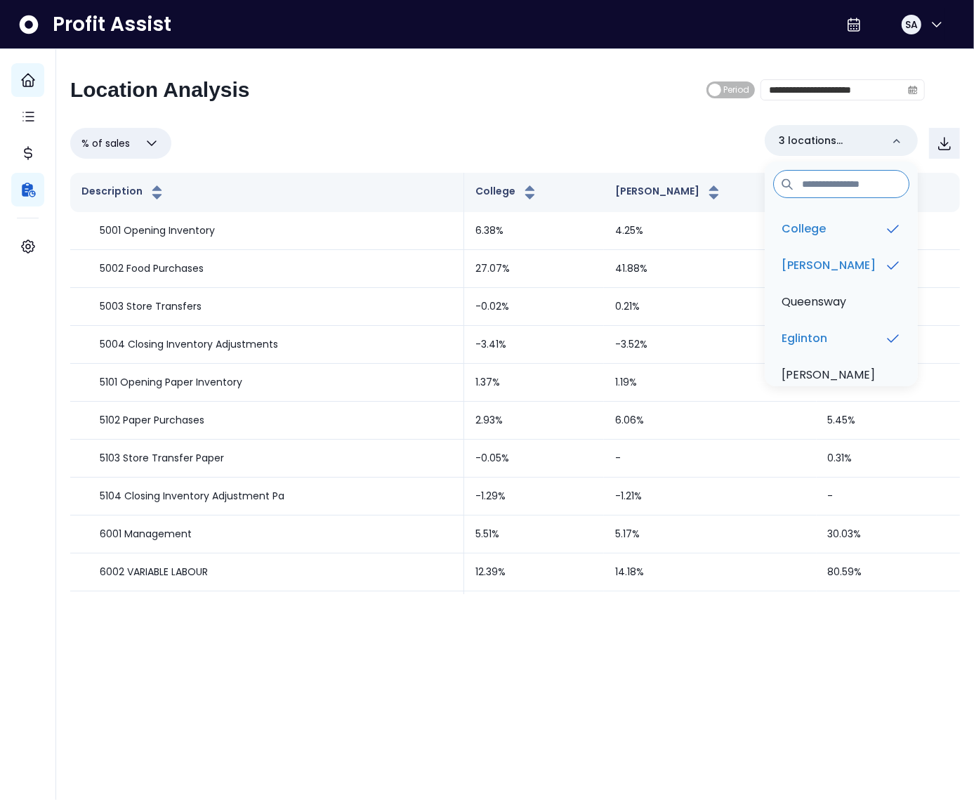
click at [578, 142] on div "% of sales Overview % of cost % of sales % of budget ********* 3 locations sele…" at bounding box center [515, 143] width 890 height 37
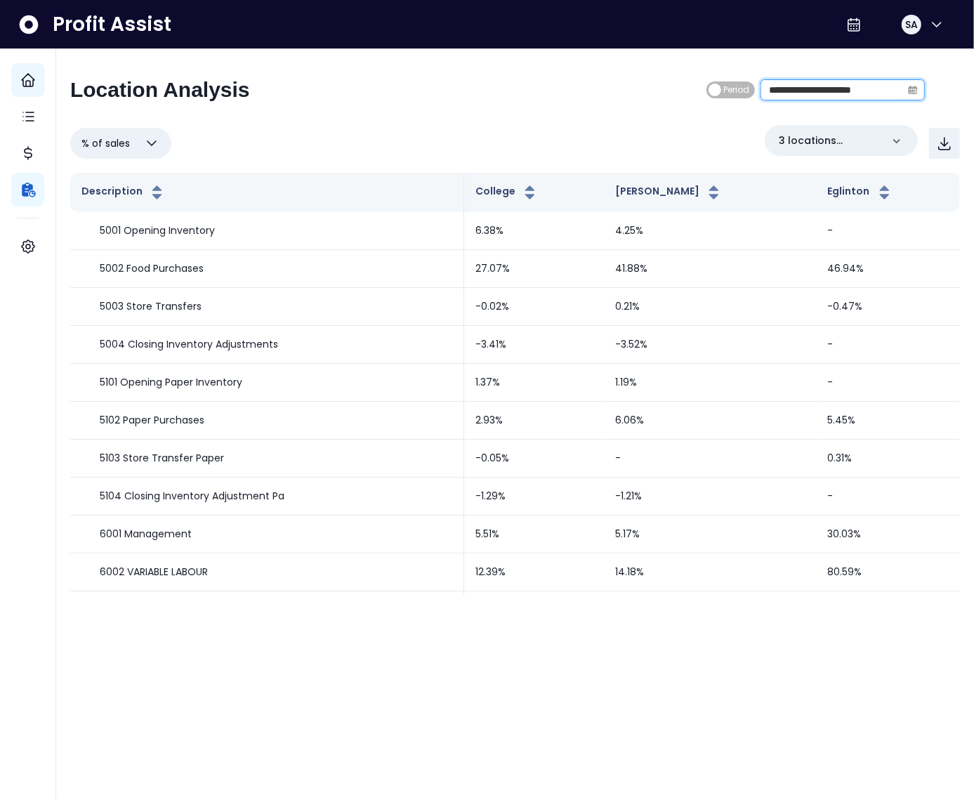
click at [899, 89] on input "**********" at bounding box center [831, 90] width 140 height 20
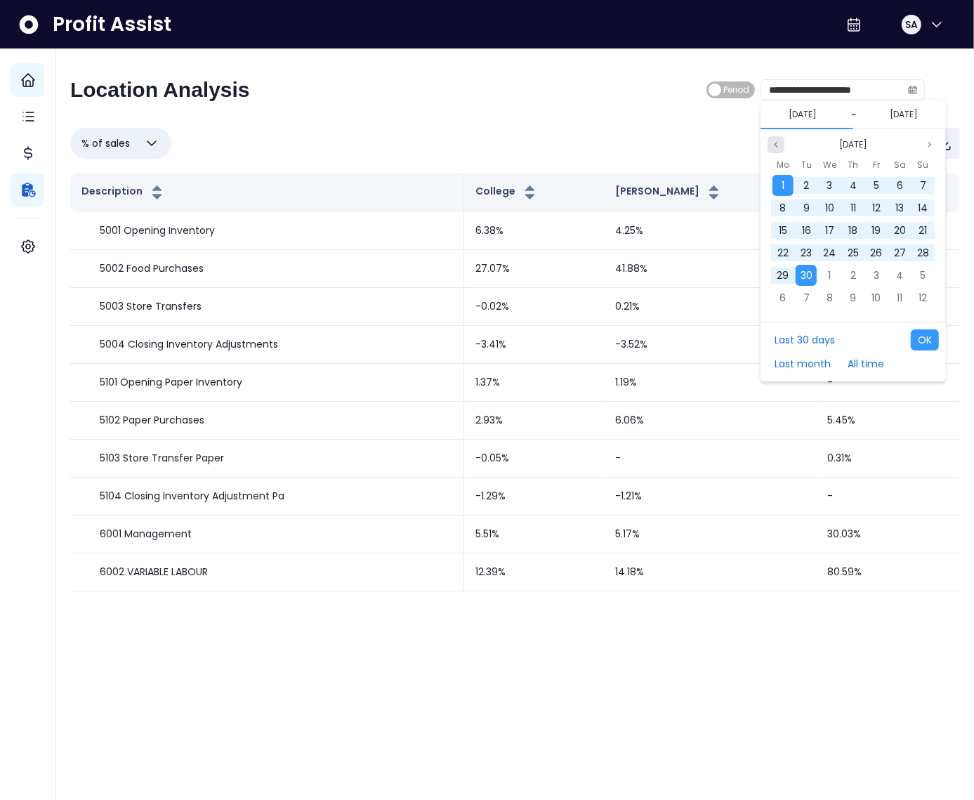
click at [780, 148] on button "Previous month" at bounding box center [775, 144] width 17 height 17
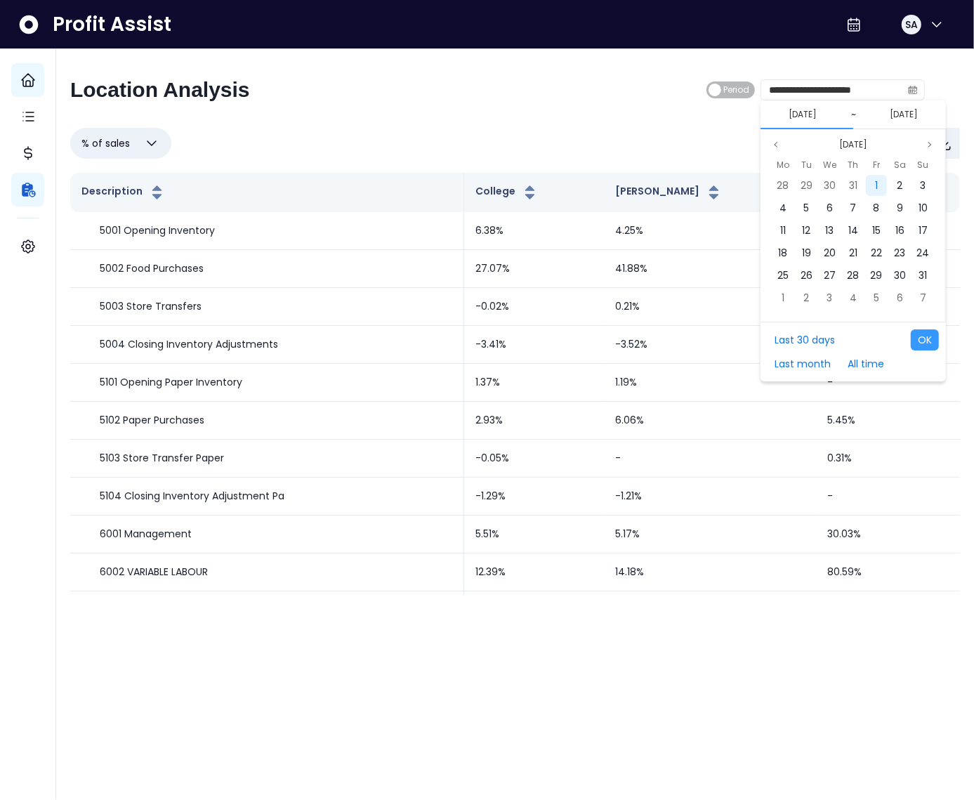
click at [884, 183] on div "1" at bounding box center [876, 185] width 21 height 21
click at [770, 144] on button "Previous month" at bounding box center [775, 144] width 17 height 17
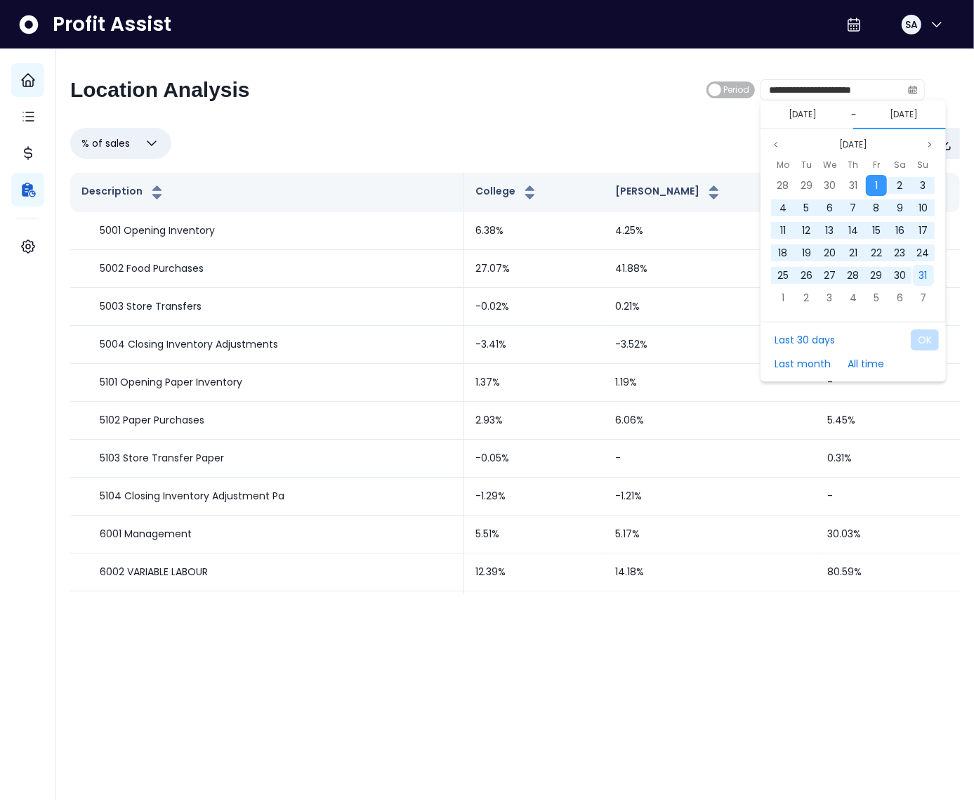
click at [919, 271] on span "31" at bounding box center [923, 275] width 8 height 14
click at [930, 330] on button "OK" at bounding box center [925, 339] width 28 height 21
type input "**********"
